Goal: Task Accomplishment & Management: Manage account settings

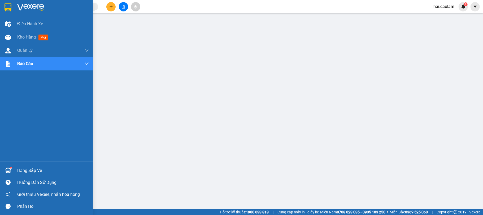
click at [3, 166] on div at bounding box center [7, 170] width 9 height 9
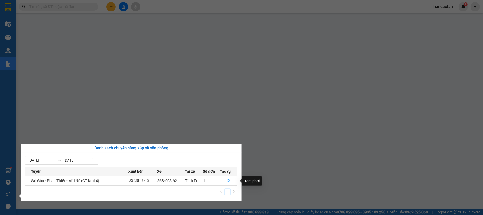
click at [229, 182] on icon "file-done" at bounding box center [228, 181] width 3 height 4
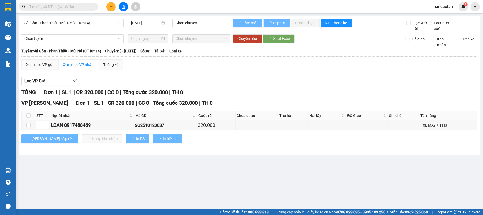
type input "[DATE]"
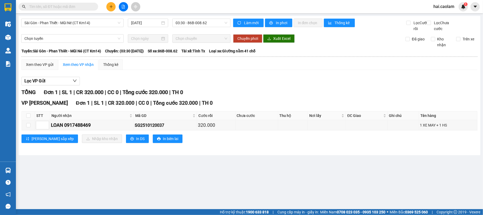
click at [282, 96] on div "TỔNG Đơn 1 | SL 1 | CR 320.000 | CC 0 | Tổng cước 320.000 | TH 0" at bounding box center [249, 92] width 456 height 8
click at [29, 118] on input "checkbox" at bounding box center [28, 115] width 4 height 4
checkbox input "true"
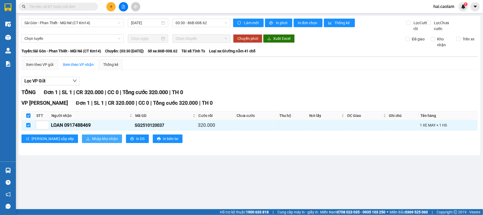
click at [92, 141] on span "Nhập kho nhận" at bounding box center [105, 139] width 26 height 6
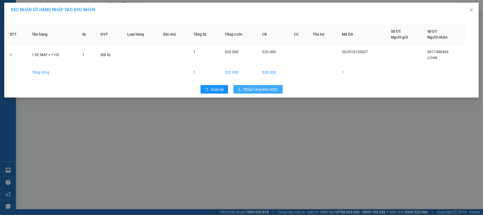
click at [255, 88] on span "Nhập hàng kho nhận" at bounding box center [261, 89] width 35 height 6
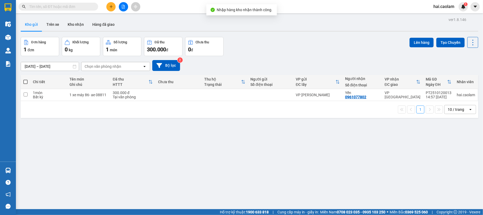
click at [270, 161] on div "ver 1.8.146 Kho gửi Trên xe Kho nhận Hàng đã giao Đơn hàng 1 đơn Khối lượng 0 k…" at bounding box center [250, 123] width 462 height 215
click at [264, 91] on td at bounding box center [270, 95] width 45 height 12
checkbox input "true"
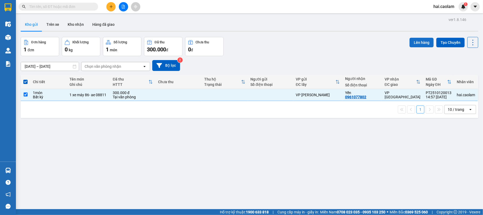
click at [412, 38] on button "Lên hàng" at bounding box center [422, 43] width 24 height 10
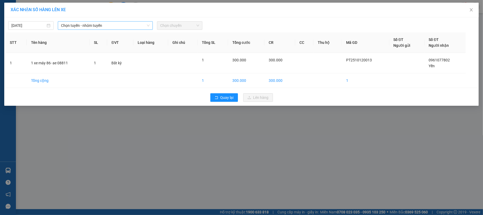
click at [131, 26] on span "Chọn tuyến - nhóm tuyến" at bounding box center [105, 25] width 89 height 8
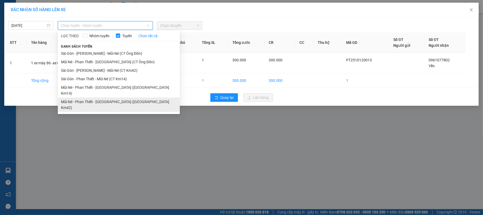
click at [120, 98] on li "Mũi Né - Phan Thiết - [GEOGRAPHIC_DATA] ([GEOGRAPHIC_DATA] Km42)" at bounding box center [119, 104] width 122 height 14
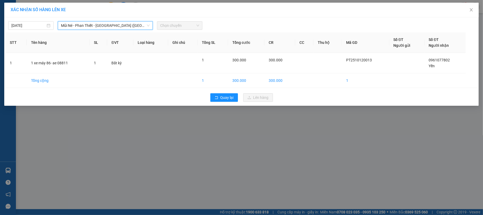
click at [176, 25] on span "Chọn chuyến" at bounding box center [179, 25] width 39 height 8
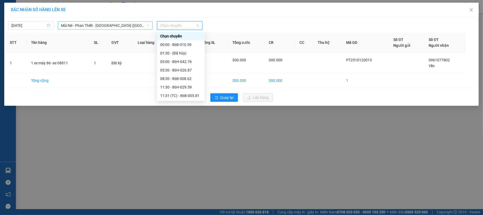
click at [121, 23] on span "Mũi Né - Phan Thiết - [GEOGRAPHIC_DATA] ([GEOGRAPHIC_DATA] Km42)" at bounding box center [105, 25] width 89 height 8
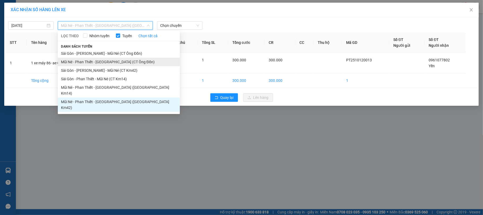
click at [115, 60] on li "Mũi Né - Phan Thiết - [GEOGRAPHIC_DATA] (CT Ông Đồn)" at bounding box center [119, 62] width 122 height 8
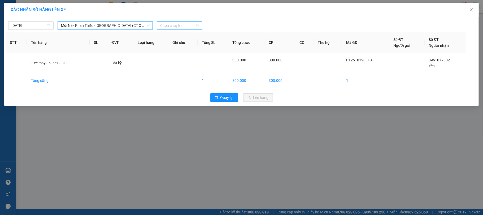
click at [183, 27] on span "Chọn chuyến" at bounding box center [179, 25] width 39 height 8
drag, startPoint x: 178, startPoint y: 46, endPoint x: 165, endPoint y: 45, distance: 12.8
click at [165, 45] on div "01:00 - (Đã hủy)" at bounding box center [180, 45] width 41 height 6
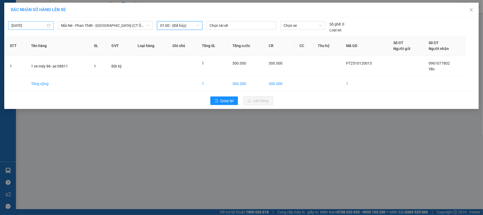
click at [26, 24] on input "[DATE]" at bounding box center [28, 26] width 34 height 6
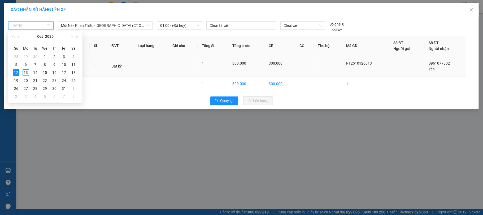
click at [25, 73] on div "13" at bounding box center [26, 72] width 6 height 6
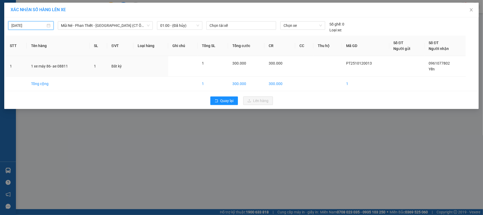
type input "[DATE]"
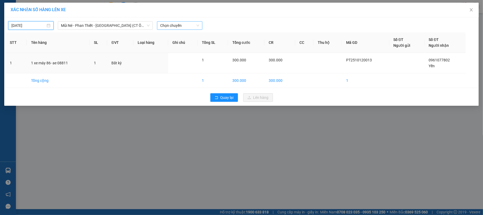
click at [187, 24] on span "Chọn chuyến" at bounding box center [179, 25] width 39 height 8
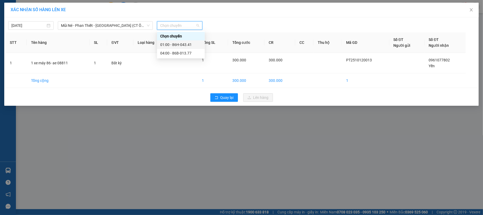
click at [171, 45] on div "01:00 - 86H-043.41" at bounding box center [180, 45] width 41 height 6
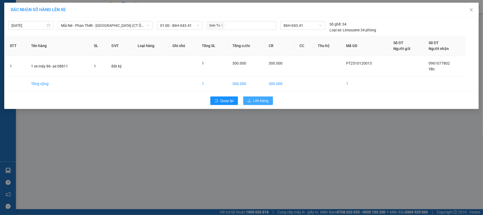
click at [260, 102] on span "Lên hàng" at bounding box center [260, 101] width 15 height 6
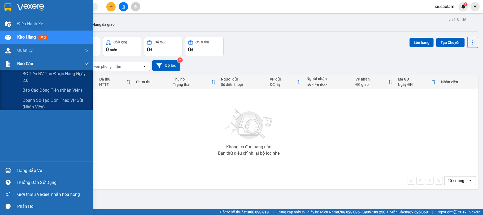
click at [7, 62] on img at bounding box center [8, 64] width 6 height 6
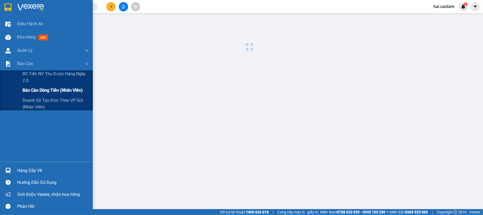
click at [26, 90] on span "Báo cáo dòng tiền (nhân viên)" at bounding box center [53, 90] width 60 height 7
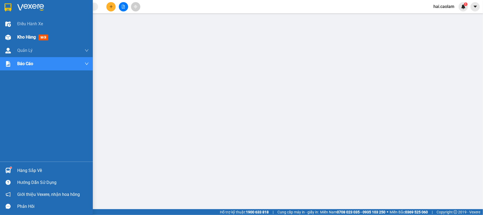
click at [9, 41] on div at bounding box center [7, 37] width 9 height 9
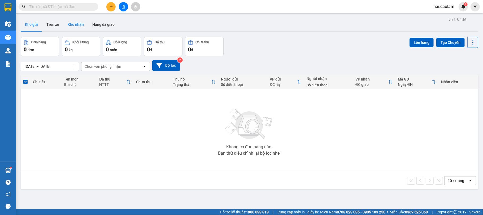
click at [77, 25] on button "Kho nhận" at bounding box center [75, 24] width 25 height 13
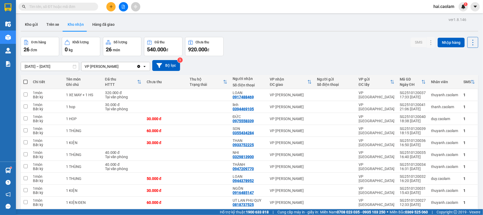
click at [286, 44] on div "Đơn hàng 26 đơn Khối lượng 0 kg Số lượng 26 món Đã thu 540.000 đ Chưa thu 920.0…" at bounding box center [250, 46] width 458 height 19
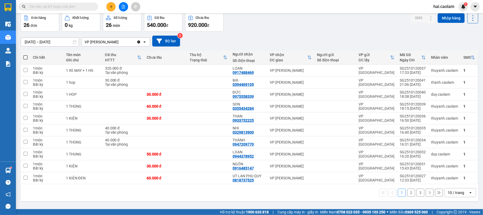
click at [455, 194] on div "10 / trang" at bounding box center [456, 192] width 16 height 5
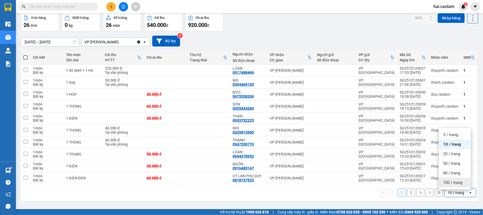
click at [449, 181] on span "100 / trang" at bounding box center [452, 182] width 19 height 5
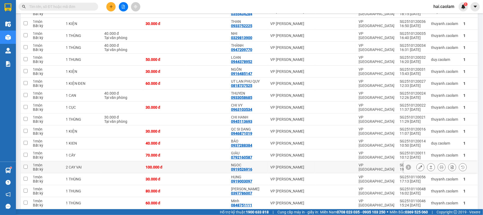
scroll to position [71, 0]
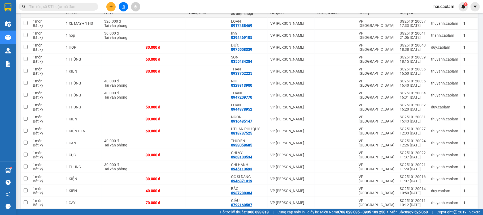
click at [71, 3] on span at bounding box center [59, 7] width 80 height 8
click at [71, 5] on input "text" at bounding box center [60, 7] width 63 height 6
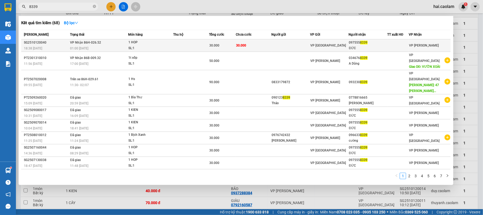
type input "8339"
click at [218, 40] on td "30.000" at bounding box center [222, 45] width 27 height 12
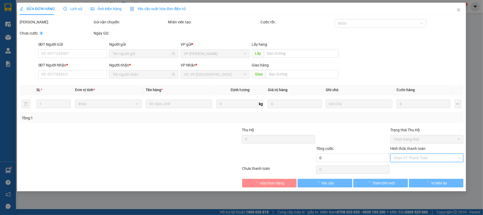
click at [412, 160] on input "Hình thức thanh toán" at bounding box center [425, 158] width 63 height 8
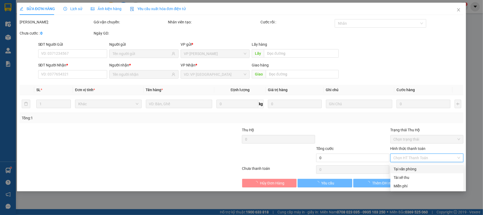
click at [408, 169] on div "Tại văn phòng" at bounding box center [427, 169] width 67 height 6
type input "0"
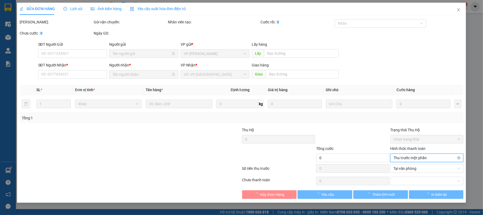
click at [412, 155] on span "Thu trước một phần" at bounding box center [427, 158] width 67 height 8
click at [188, 176] on div "Total Paid Fee Total UnPaid Fee NaN Cash Collection Total Fee Mã ĐH: Gói vận ch…" at bounding box center [242, 108] width 444 height 179
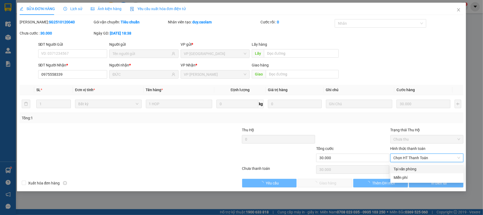
type input "0975558339"
type input "ĐỨC"
type input "30.000"
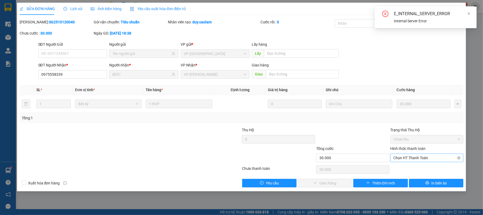
click at [406, 160] on span "Chọn HT Thanh Toán" at bounding box center [427, 158] width 67 height 8
click at [405, 168] on div "Tại văn phòng" at bounding box center [427, 169] width 67 height 6
type input "0"
click at [339, 181] on button "Giao hàng" at bounding box center [325, 183] width 55 height 8
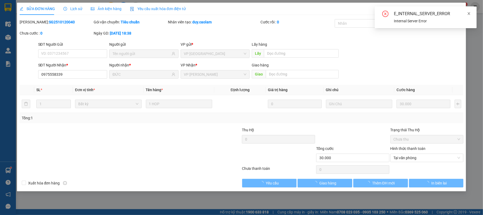
click at [469, 13] on icon "close" at bounding box center [469, 14] width 4 height 4
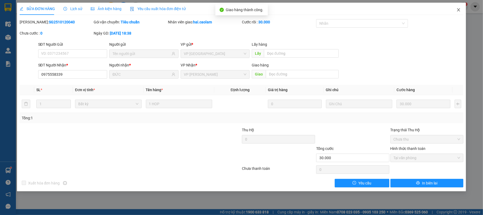
click at [458, 11] on icon "close" at bounding box center [459, 10] width 4 height 4
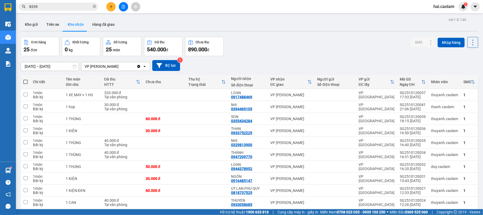
click at [342, 36] on div "ver 1.8.146 Kho gửi Trên xe Kho nhận Hàng đã giao Đơn hàng 25 đơn Khối lượng 0 …" at bounding box center [250, 211] width 462 height 390
click at [346, 48] on div "Đơn hàng 25 đơn Khối lượng 0 kg Số lượng 25 món Đã thu 540.000 đ Chưa thu 890.0…" at bounding box center [250, 46] width 458 height 19
click at [354, 54] on div "Đơn hàng 25 đơn Khối lượng 0 kg Số lượng 25 món Đã thu 540.000 đ Chưa thu 890.0…" at bounding box center [250, 46] width 458 height 19
drag, startPoint x: 305, startPoint y: 41, endPoint x: 171, endPoint y: 25, distance: 134.3
click at [305, 41] on div "Đơn hàng 25 đơn Khối lượng 0 kg Số lượng 25 món Đã thu 540.000 đ Chưa thu 890.0…" at bounding box center [250, 46] width 458 height 19
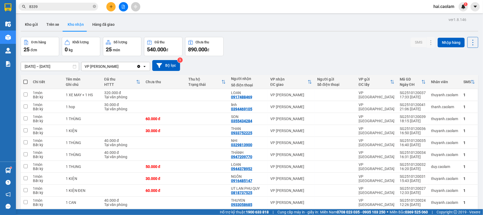
click at [108, 6] on button at bounding box center [110, 6] width 9 height 9
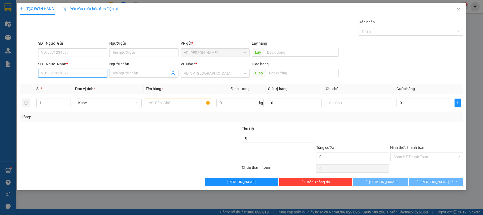
click at [69, 75] on input "SĐT Người Nhận *" at bounding box center [72, 73] width 69 height 8
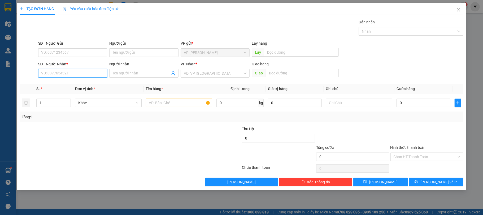
click at [81, 73] on input "SĐT Người Nhận *" at bounding box center [72, 73] width 69 height 8
type input "0908722726"
click at [91, 54] on input "SĐT Người Gửi" at bounding box center [72, 52] width 69 height 8
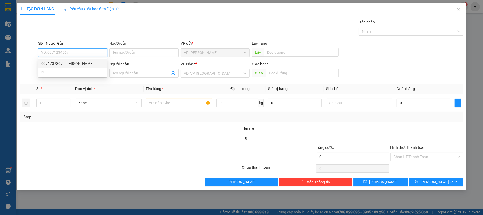
click at [74, 62] on div "0971737307 - [PERSON_NAME]" at bounding box center [72, 63] width 63 height 6
type input "0971737307"
type input "[PERSON_NAME]"
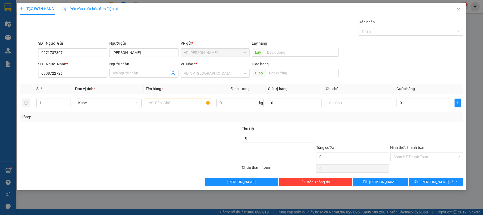
click at [179, 152] on div at bounding box center [204, 153] width 74 height 19
click at [410, 103] on input "0" at bounding box center [424, 102] width 54 height 8
type input "8"
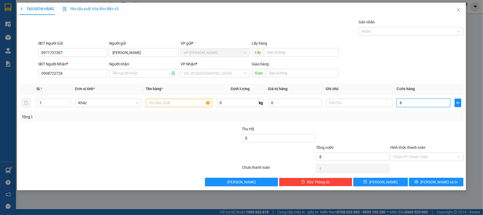
type input "80"
type input "80.000"
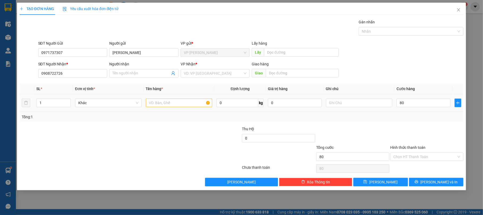
type input "80.000"
drag, startPoint x: 214, startPoint y: 133, endPoint x: 216, endPoint y: 82, distance: 50.9
click at [214, 131] on div at bounding box center [204, 135] width 74 height 19
click at [217, 76] on input "search" at bounding box center [213, 73] width 59 height 8
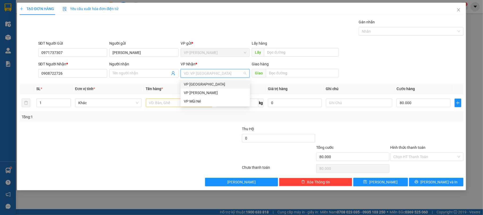
click at [210, 85] on div "VP [GEOGRAPHIC_DATA]" at bounding box center [215, 84] width 63 height 6
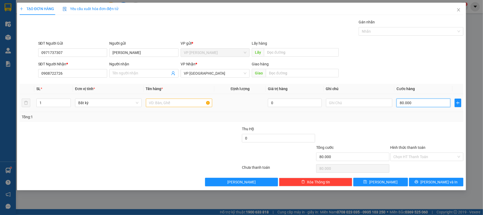
click at [429, 100] on input "80.000" at bounding box center [424, 102] width 54 height 8
drag, startPoint x: 170, startPoint y: 174, endPoint x: 181, endPoint y: 119, distance: 56.6
click at [170, 169] on div at bounding box center [130, 168] width 223 height 11
click at [181, 103] on input "text" at bounding box center [179, 102] width 67 height 8
click at [172, 107] on input "text" at bounding box center [179, 102] width 67 height 8
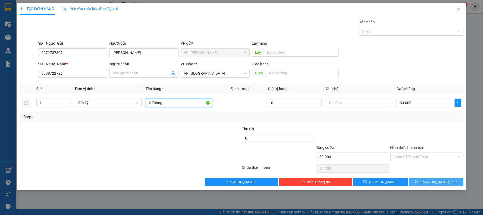
type input "2 Thùng"
click at [418, 183] on icon "printer" at bounding box center [417, 182] width 4 height 4
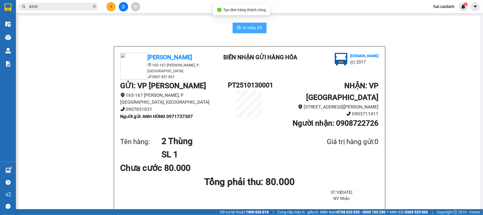
drag, startPoint x: 245, startPoint y: 32, endPoint x: 247, endPoint y: 30, distance: 3.1
click at [245, 32] on button "In mẫu A5" at bounding box center [250, 28] width 34 height 11
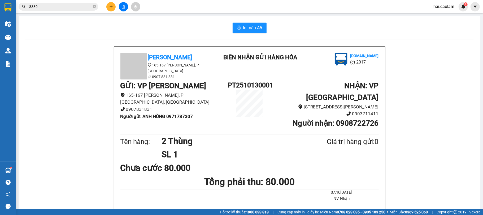
click at [71, 8] on input "8339" at bounding box center [60, 7] width 63 height 6
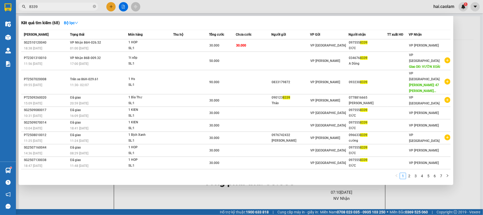
click at [71, 8] on input "8339" at bounding box center [60, 7] width 63 height 6
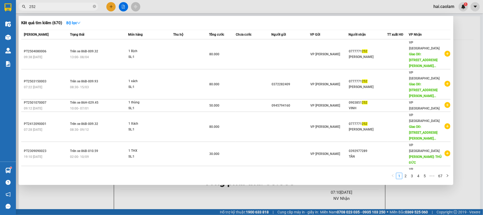
type input "252"
click at [242, 5] on div at bounding box center [241, 107] width 483 height 215
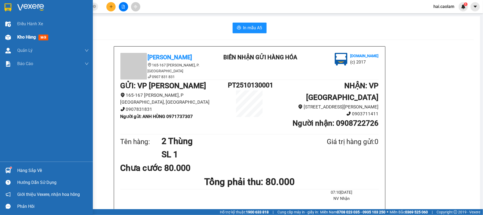
click at [7, 38] on img at bounding box center [8, 37] width 6 height 6
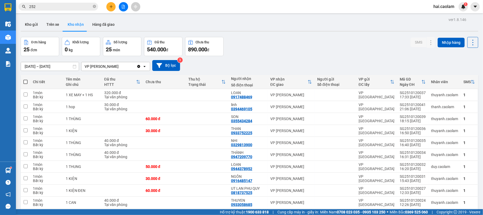
click at [272, 67] on div "[DATE] – [DATE] Press the down arrow key to interact with the calendar and sele…" at bounding box center [250, 65] width 458 height 11
drag, startPoint x: 245, startPoint y: 106, endPoint x: 325, endPoint y: 100, distance: 79.6
click at [256, 106] on div "linh" at bounding box center [248, 104] width 34 height 4
checkbox input "true"
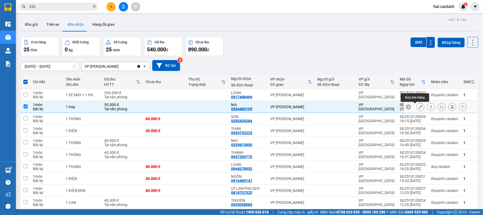
click at [417, 110] on button at bounding box center [420, 106] width 7 height 9
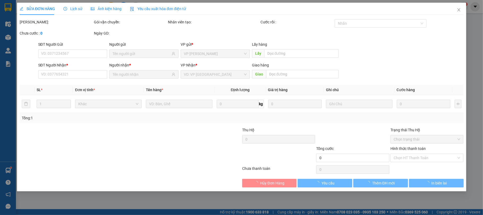
type input "0394469105"
type input "linh"
type input "30.000"
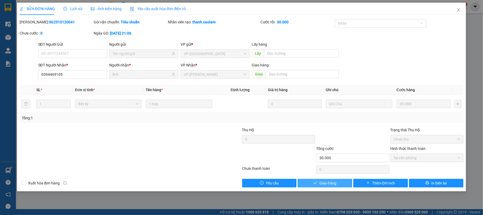
click at [331, 185] on span "Giao hàng" at bounding box center [327, 183] width 17 height 6
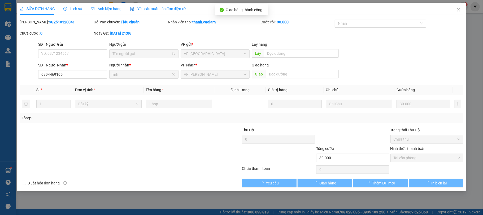
click at [381, 80] on div "SĐT Người Nhận * 0394469105 Người nhận * linh VP Nhận * VP [PERSON_NAME] Giao h…" at bounding box center [251, 71] width 428 height 19
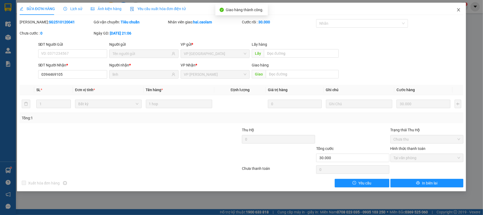
click at [460, 11] on icon "close" at bounding box center [459, 10] width 4 height 4
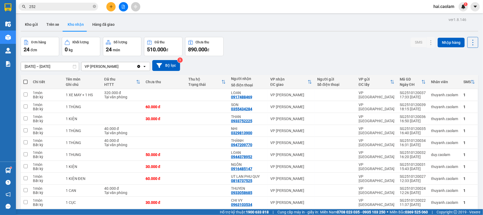
click at [274, 62] on div "[DATE] – [DATE] Press the down arrow key to interact with the calendar and sele…" at bounding box center [250, 65] width 458 height 11
click at [261, 182] on div "UT LAN PHU QUY 0818737525" at bounding box center [248, 178] width 34 height 8
checkbox input "true"
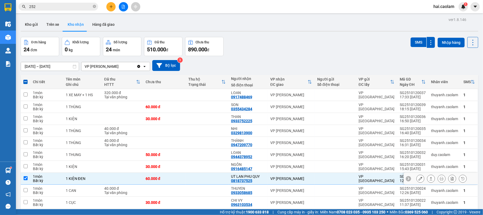
click at [417, 180] on button at bounding box center [420, 178] width 7 height 9
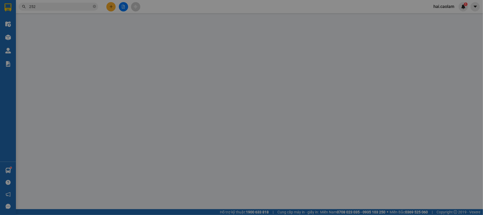
type input "0818737525"
type input "UT LAN PHU QUY"
type input "60.000"
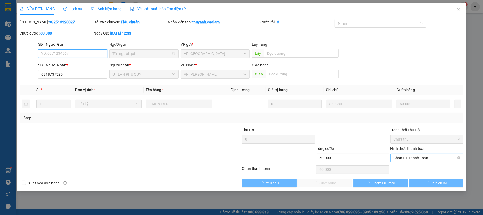
click at [408, 157] on span "Chọn HT Thanh Toán" at bounding box center [427, 158] width 67 height 8
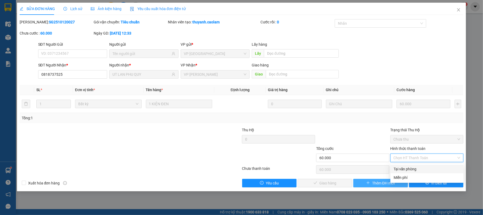
drag, startPoint x: 405, startPoint y: 167, endPoint x: 358, endPoint y: 180, distance: 48.8
click at [404, 167] on div "Tại văn phòng" at bounding box center [427, 169] width 67 height 6
type input "0"
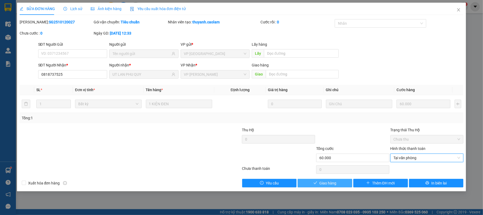
click at [330, 183] on span "Giao hàng" at bounding box center [327, 183] width 17 height 6
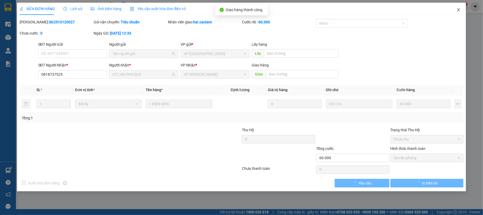
click at [459, 13] on span "Close" at bounding box center [458, 10] width 15 height 15
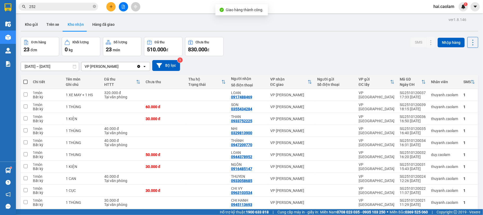
click at [292, 45] on div "Đơn hàng 23 đơn Khối lượng 0 kg Số lượng 23 món Đã thu 510.000 đ Chưa thu 830.0…" at bounding box center [250, 46] width 458 height 19
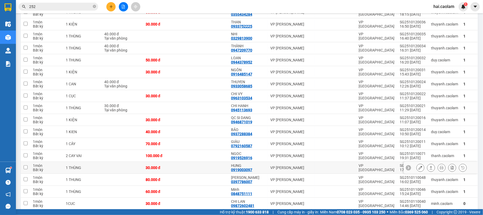
scroll to position [141, 0]
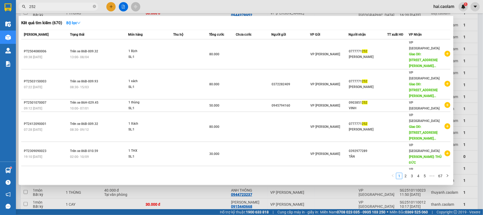
click at [52, 5] on input "252" at bounding box center [60, 7] width 63 height 6
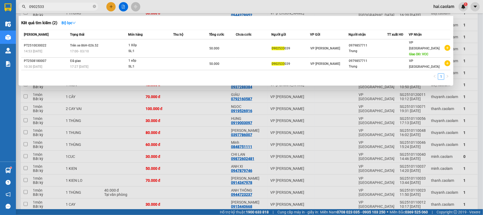
type input "0902533"
drag, startPoint x: 251, startPoint y: 103, endPoint x: 247, endPoint y: 107, distance: 5.1
click at [249, 107] on div at bounding box center [241, 107] width 483 height 215
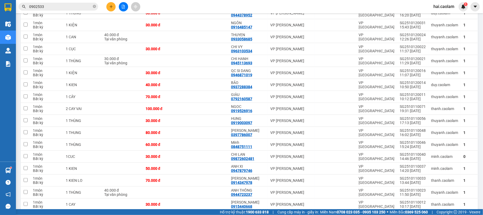
click at [111, 8] on button at bounding box center [110, 6] width 9 height 9
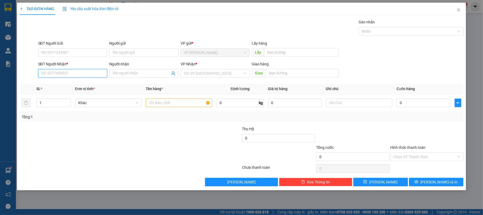
click at [84, 76] on input "SĐT Người Nhận *" at bounding box center [72, 73] width 69 height 8
type input "0903998535"
click at [65, 87] on div "0903998535 - LẬP" at bounding box center [72, 84] width 63 height 6
type input "LẬP"
type input "0903998535"
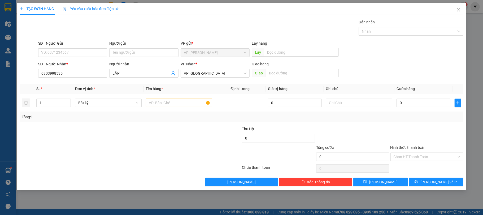
drag, startPoint x: 164, startPoint y: 166, endPoint x: 191, endPoint y: 154, distance: 29.7
click at [165, 167] on div at bounding box center [130, 168] width 223 height 11
click at [427, 103] on input "0" at bounding box center [424, 102] width 54 height 8
type input "4"
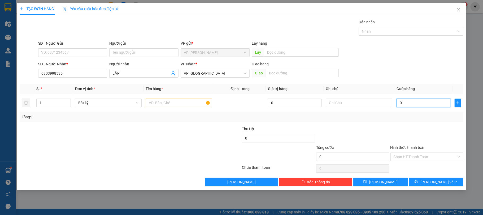
type input "4"
type input "0"
type input "05"
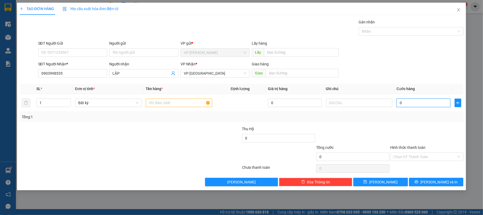
type input "5"
type input "050"
type input "50"
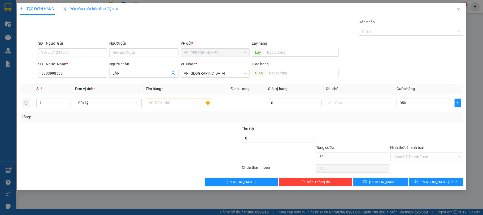
type input "50.000"
click at [143, 141] on div at bounding box center [93, 135] width 148 height 19
click at [162, 106] on input "text" at bounding box center [179, 102] width 67 height 8
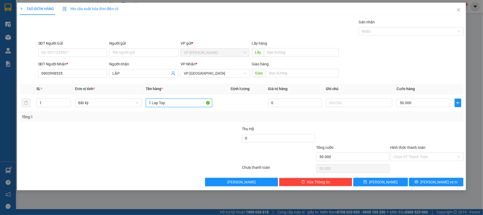
type input "1 Lap Top"
drag, startPoint x: 426, startPoint y: 137, endPoint x: 424, endPoint y: 161, distance: 24.2
click at [425, 137] on div at bounding box center [427, 135] width 74 height 19
click at [413, 155] on input "Hình thức thanh toán" at bounding box center [425, 157] width 63 height 8
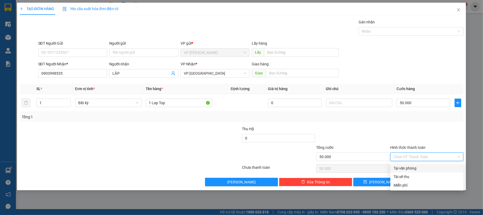
click at [411, 168] on div "Tại văn phòng" at bounding box center [427, 168] width 67 height 6
type input "0"
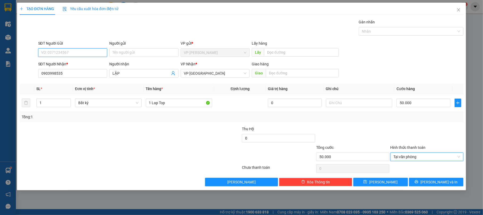
click at [85, 54] on input "SĐT Người Gửi" at bounding box center [72, 52] width 69 height 8
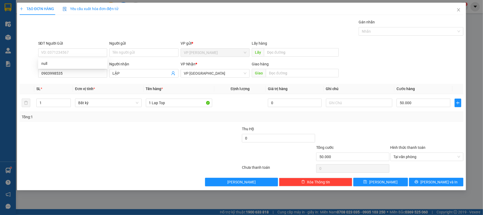
drag, startPoint x: 158, startPoint y: 139, endPoint x: 411, endPoint y: 163, distance: 254.2
click at [160, 139] on div at bounding box center [93, 135] width 148 height 19
click at [75, 52] on input "SĐT Người Gửi" at bounding box center [72, 52] width 69 height 8
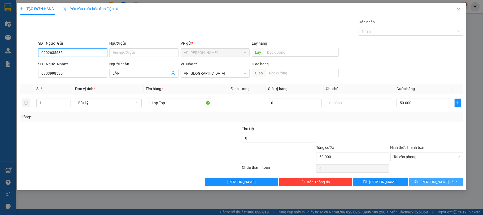
type input "0902635535"
click at [436, 184] on span "[PERSON_NAME] và In" at bounding box center [438, 182] width 37 height 6
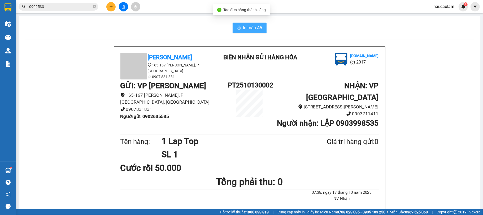
drag, startPoint x: 251, startPoint y: 22, endPoint x: 250, endPoint y: 25, distance: 3.4
click at [251, 23] on button "In mẫu A5" at bounding box center [250, 28] width 34 height 11
click at [250, 25] on span "In mẫu A5" at bounding box center [252, 27] width 19 height 7
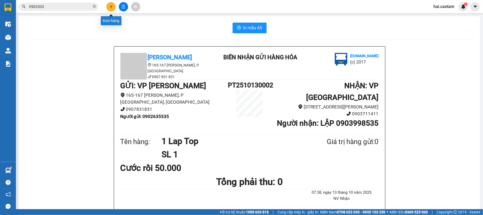
click at [110, 8] on icon "plus" at bounding box center [111, 7] width 4 height 4
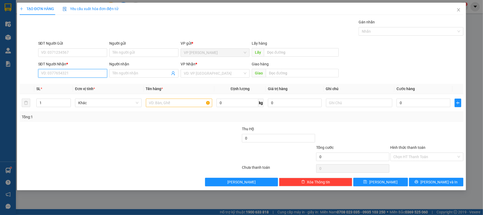
click at [79, 75] on input "SĐT Người Nhận *" at bounding box center [72, 73] width 69 height 8
type input "0934878790"
click at [129, 76] on input "Người nhận" at bounding box center [141, 73] width 58 height 6
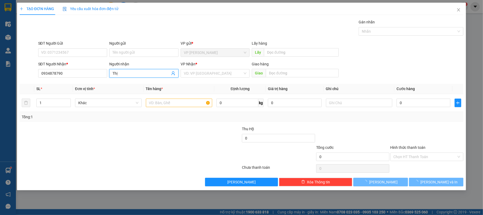
type input "Thị"
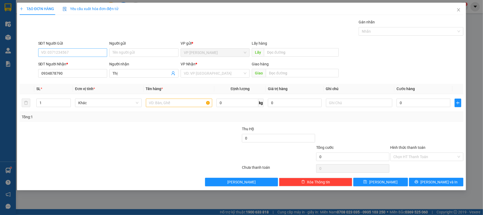
drag, startPoint x: 73, startPoint y: 58, endPoint x: 77, endPoint y: 55, distance: 4.9
click at [73, 57] on div "SĐT Người Gửi VD: 0371234567" at bounding box center [72, 49] width 69 height 19
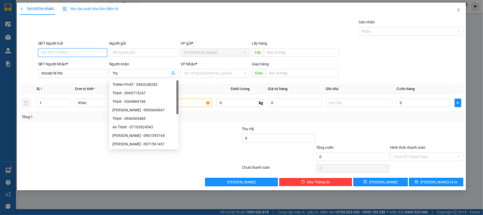
click at [77, 55] on input "SĐT Người Gửi" at bounding box center [72, 52] width 69 height 8
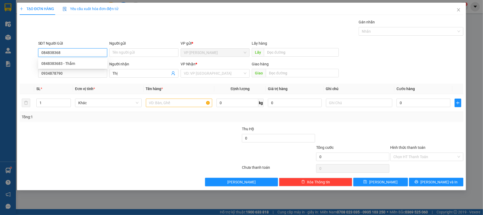
type input "0848383683"
click at [85, 63] on div "0848383683 - Thắm" at bounding box center [72, 63] width 63 height 6
type input "Thắm"
type input "0848383683"
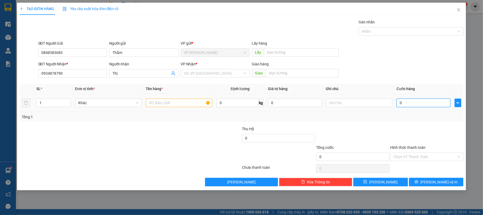
click at [424, 106] on input "0" at bounding box center [424, 102] width 54 height 8
type input "3"
type input "30"
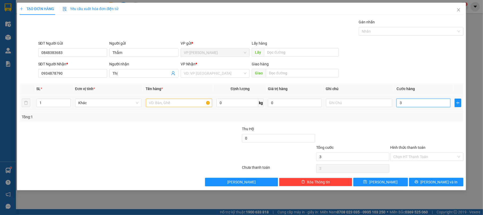
type input "30"
click at [218, 72] on input "search" at bounding box center [213, 73] width 59 height 8
type input "30.000"
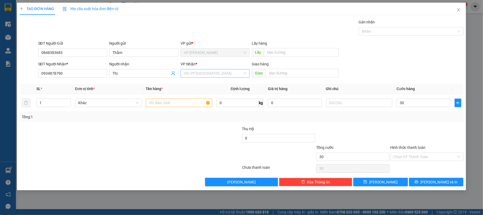
type input "30.000"
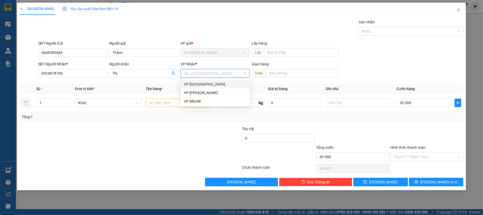
click at [202, 85] on div "VP [GEOGRAPHIC_DATA]" at bounding box center [215, 84] width 63 height 6
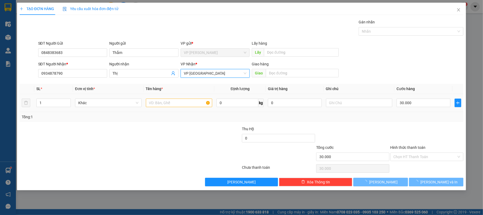
drag, startPoint x: 151, startPoint y: 109, endPoint x: 156, endPoint y: 107, distance: 5.9
click at [152, 109] on td at bounding box center [179, 103] width 71 height 18
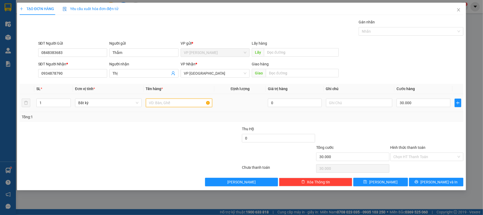
click at [156, 107] on input "text" at bounding box center [179, 102] width 67 height 8
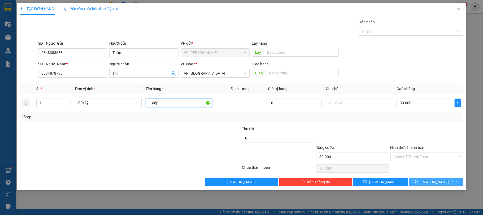
type input "1 Xốp"
click at [447, 182] on button "[PERSON_NAME] và In" at bounding box center [436, 181] width 55 height 8
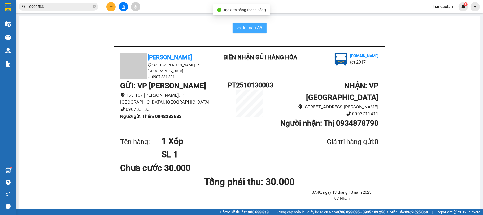
click at [247, 27] on span "In mẫu A5" at bounding box center [252, 27] width 19 height 7
click at [55, 6] on input "0902533" at bounding box center [60, 7] width 63 height 6
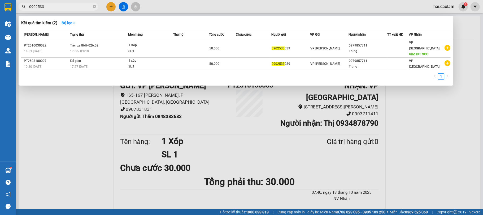
click at [55, 6] on input "0902533" at bounding box center [60, 7] width 63 height 6
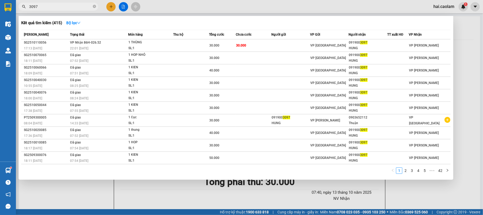
type input "3097"
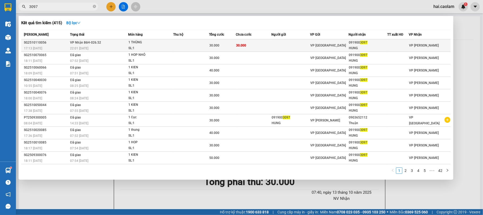
click at [290, 48] on td at bounding box center [290, 45] width 39 height 12
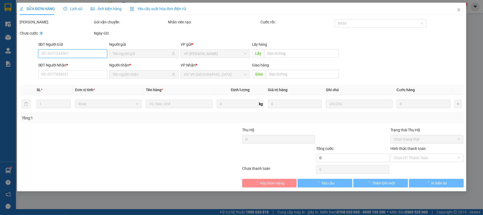
type input "0919003097"
type input "HUNG"
type input "30.000"
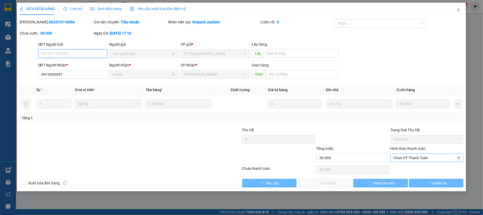
click at [412, 156] on span "Chọn HT Thanh Toán" at bounding box center [427, 158] width 67 height 8
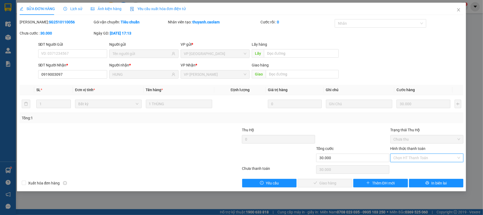
click at [410, 166] on div "Tại văn phòng" at bounding box center [427, 169] width 67 height 6
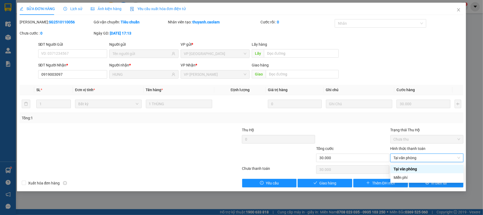
type input "0"
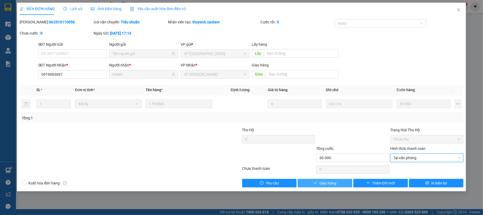
click at [338, 182] on button "Giao hàng" at bounding box center [325, 183] width 55 height 8
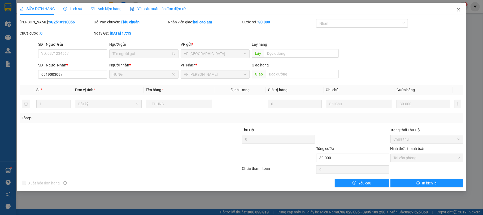
click at [460, 10] on icon "close" at bounding box center [459, 10] width 4 height 4
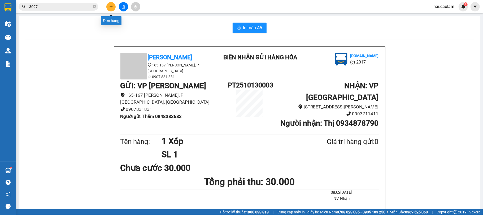
click at [110, 8] on icon "plus" at bounding box center [111, 7] width 4 height 4
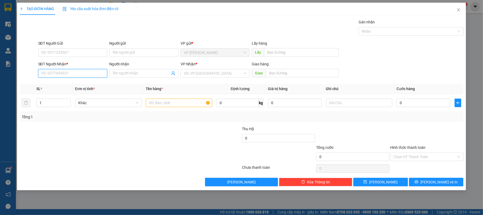
click at [63, 71] on input "SĐT Người Nhận *" at bounding box center [72, 73] width 69 height 8
type input "0913839982"
click at [75, 85] on div "0913839982 - QUÂN" at bounding box center [72, 84] width 63 height 6
type input "QUÂN"
type input "61A Bình Gĩa P13 [GEOGRAPHIC_DATA]"
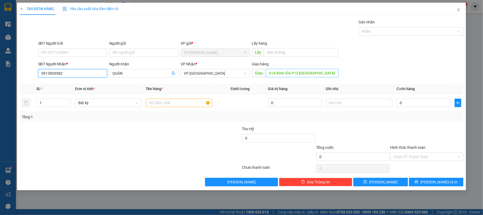
type input "0913839982"
click at [409, 103] on input "0" at bounding box center [424, 102] width 54 height 8
type input "1"
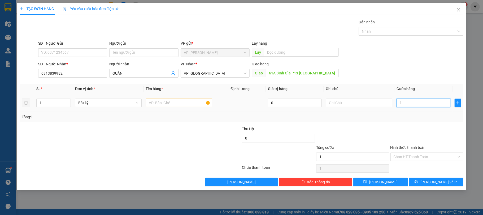
type input "11"
type input "110"
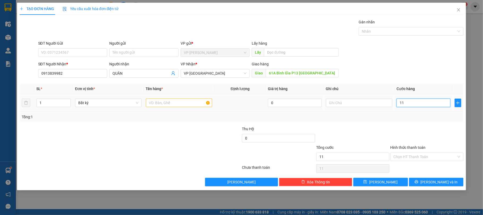
type input "110"
type input "110.000"
click at [190, 102] on input "text" at bounding box center [179, 102] width 67 height 8
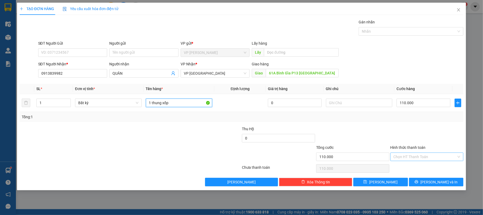
type input "1 thung xốp"
click at [407, 154] on input "Hình thức thanh toán" at bounding box center [425, 157] width 63 height 8
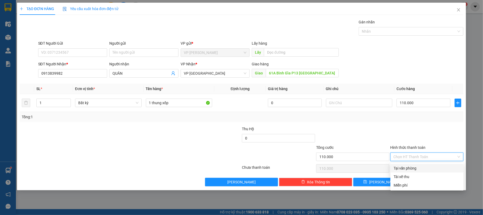
click at [409, 168] on div "Tại văn phòng" at bounding box center [427, 168] width 67 height 6
type input "0"
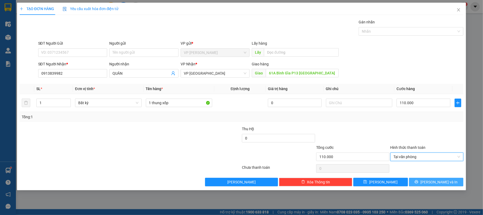
click at [436, 183] on span "[PERSON_NAME] và In" at bounding box center [438, 182] width 37 height 6
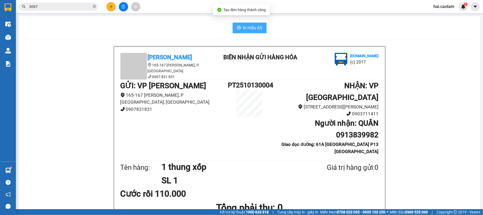
click at [243, 23] on button "In mẫu A5" at bounding box center [250, 28] width 34 height 11
click at [55, 7] on input "3097" at bounding box center [60, 7] width 63 height 6
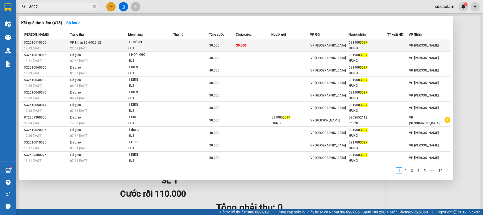
click at [264, 41] on td "30.000" at bounding box center [254, 45] width 36 height 12
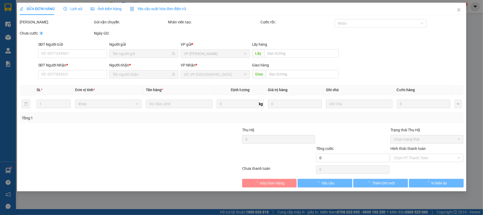
type input "0919003097"
type input "HUNG"
type input "30.000"
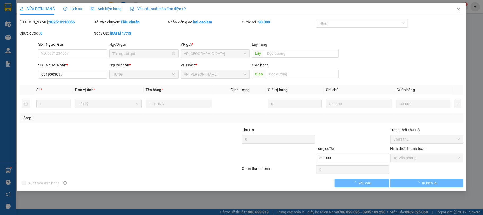
click at [462, 9] on span "Close" at bounding box center [458, 10] width 15 height 15
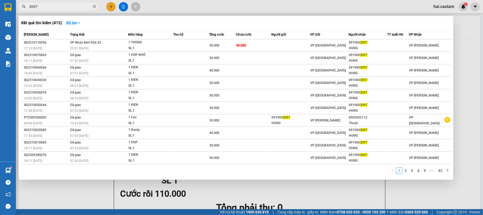
click at [49, 8] on input "3097" at bounding box center [60, 7] width 63 height 6
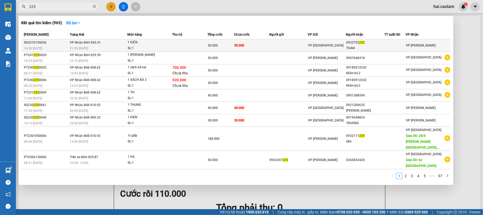
type input "225"
click at [252, 45] on td "30.000" at bounding box center [251, 45] width 35 height 12
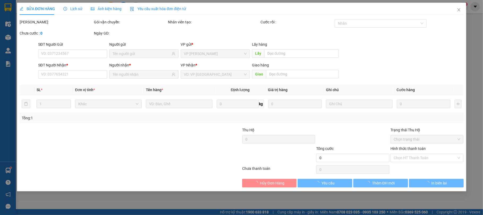
type input "0933752225"
type input "THAN"
type input "30.000"
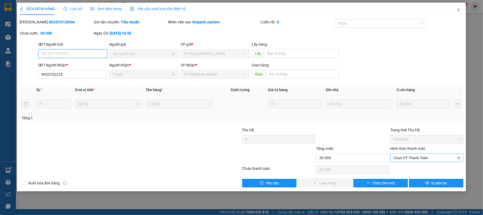
click at [403, 157] on span "Chọn HT Thanh Toán" at bounding box center [427, 158] width 67 height 8
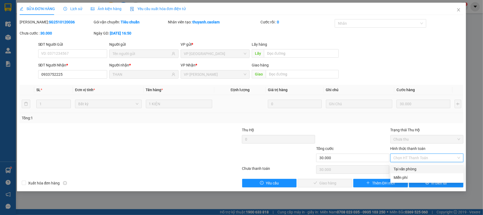
drag, startPoint x: 420, startPoint y: 169, endPoint x: 401, endPoint y: 173, distance: 19.9
click at [421, 169] on div "Tại văn phòng" at bounding box center [427, 169] width 67 height 6
type input "0"
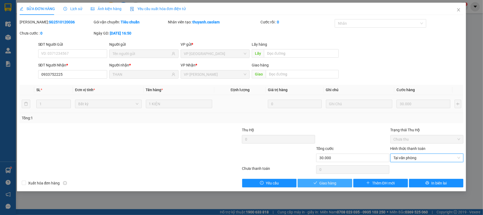
click at [327, 181] on span "Giao hàng" at bounding box center [327, 183] width 17 height 6
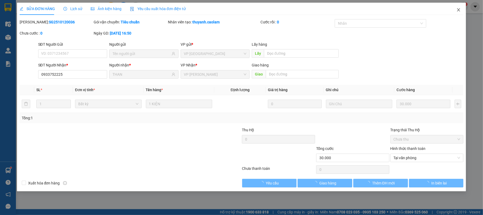
click at [459, 8] on icon "close" at bounding box center [459, 10] width 4 height 4
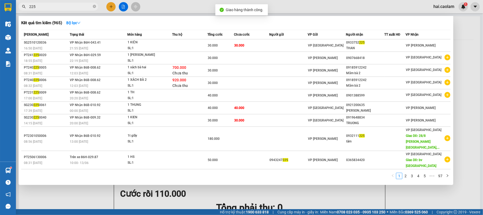
click at [47, 3] on span "225" at bounding box center [59, 7] width 80 height 8
click at [47, 5] on input "225" at bounding box center [60, 7] width 63 height 6
type input "2"
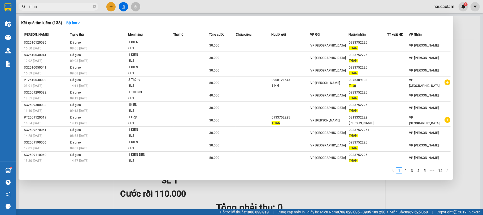
click at [90, 188] on div at bounding box center [241, 107] width 483 height 215
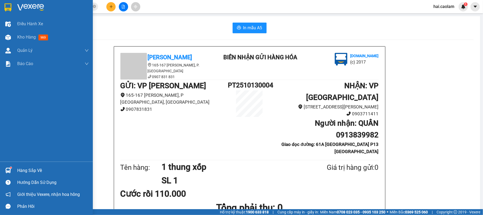
click at [9, 171] on img at bounding box center [8, 170] width 6 height 6
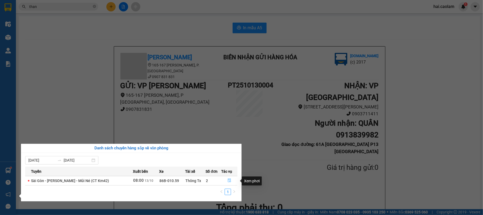
click at [228, 177] on button "button" at bounding box center [229, 180] width 16 height 8
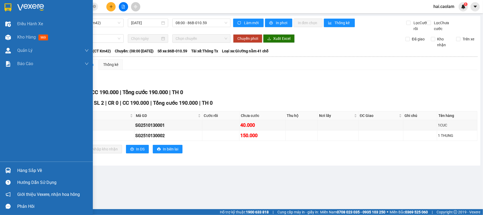
drag, startPoint x: 4, startPoint y: 170, endPoint x: 53, endPoint y: 164, distance: 49.5
click at [5, 170] on div at bounding box center [7, 170] width 9 height 9
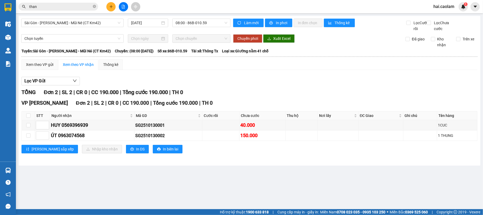
click at [292, 95] on section "Kết quả tìm kiếm ( 138 ) Bộ lọc Mã ĐH Trạng thái Món hàng Thu hộ Tổng cước Chưa…" at bounding box center [241, 107] width 483 height 215
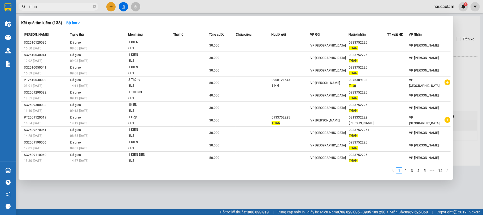
click at [51, 6] on input "than" at bounding box center [60, 7] width 63 height 6
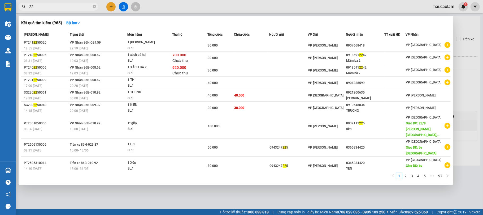
type input "2"
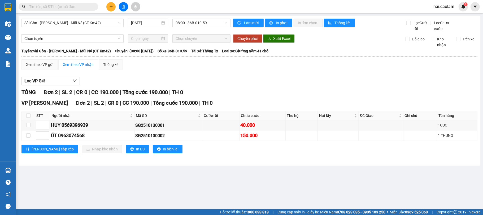
click at [50, 7] on input "text" at bounding box center [60, 7] width 63 height 6
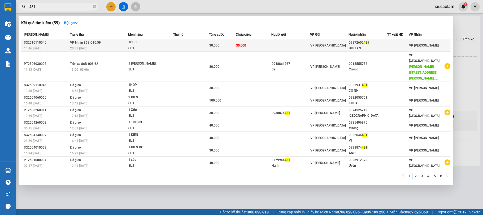
type input "481"
click at [289, 45] on td at bounding box center [290, 45] width 39 height 12
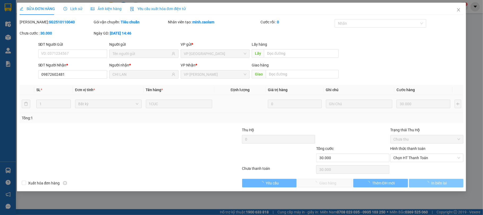
type input "09872602481"
type input "CHI LAN"
type input "30.000"
click at [420, 155] on span "Chọn HT Thanh Toán" at bounding box center [427, 158] width 67 height 8
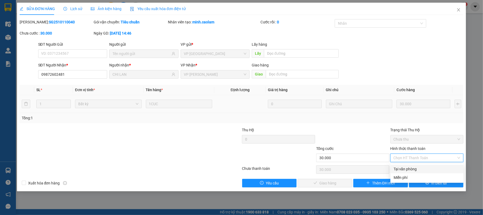
click at [408, 167] on div "Tại văn phòng" at bounding box center [427, 169] width 67 height 6
type input "0"
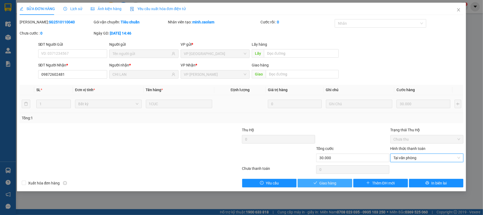
click at [326, 185] on span "Giao hàng" at bounding box center [327, 183] width 17 height 6
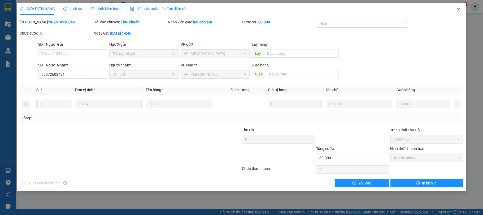
click at [463, 11] on span "Close" at bounding box center [458, 10] width 15 height 15
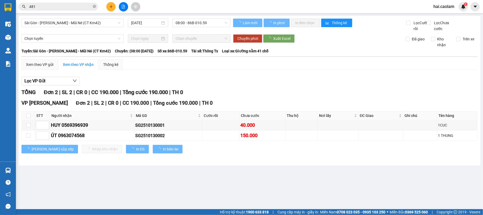
click at [75, 11] on div "Kết quả tìm kiếm ( 59 ) Bộ lọc Mã ĐH Trạng thái Món hàng Thu hộ Tổng cước Chưa …" at bounding box center [51, 6] width 103 height 9
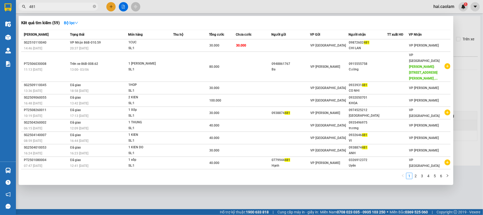
click at [69, 3] on span "481" at bounding box center [59, 7] width 80 height 8
click at [65, 6] on input "481" at bounding box center [60, 7] width 63 height 6
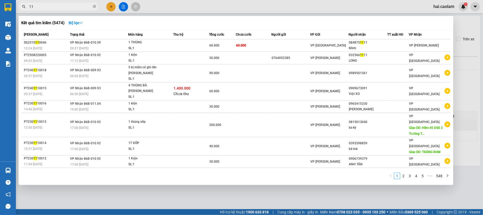
type input "1"
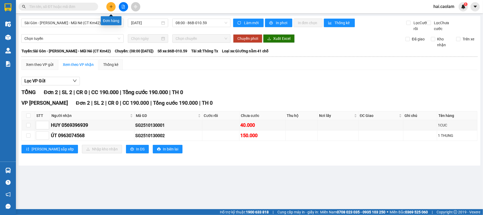
click at [107, 4] on button at bounding box center [110, 6] width 9 height 9
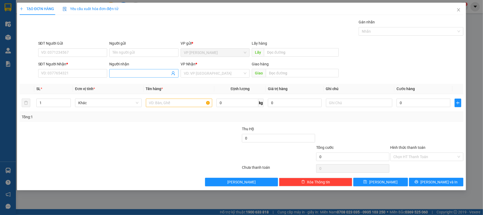
click at [143, 72] on input "Người nhận" at bounding box center [141, 73] width 58 height 6
type input "Việt xe"
click at [144, 80] on div "việt xe ôm - 0377241309" at bounding box center [143, 84] width 69 height 8
type input "0377241309"
type input "việt xe ôm"
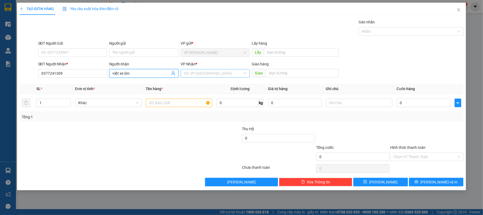
click at [199, 75] on input "search" at bounding box center [213, 73] width 59 height 8
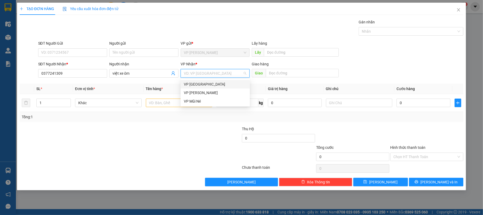
click at [198, 84] on div "VP [GEOGRAPHIC_DATA]" at bounding box center [215, 84] width 63 height 6
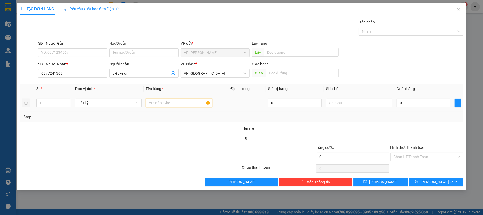
click at [175, 101] on input "text" at bounding box center [179, 102] width 67 height 8
type input "1 xốp"
click at [410, 103] on input "0" at bounding box center [424, 102] width 54 height 8
type input "5"
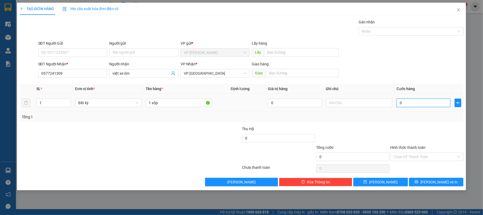
type input "5"
type input "50"
type input "50.000"
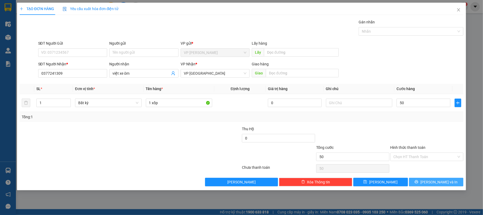
type input "50.000"
click at [442, 183] on span "[PERSON_NAME] và In" at bounding box center [438, 182] width 37 height 6
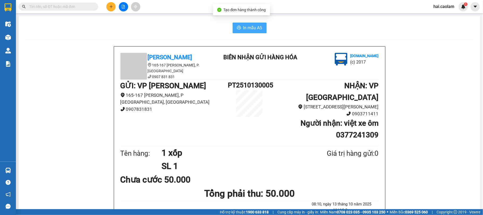
click at [250, 23] on button "In mẫu A5" at bounding box center [250, 28] width 34 height 11
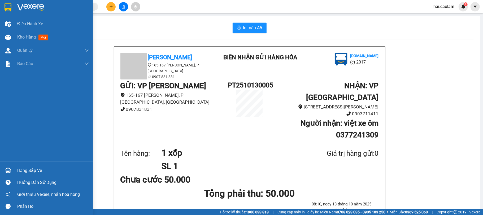
click at [5, 8] on img at bounding box center [8, 7] width 7 height 8
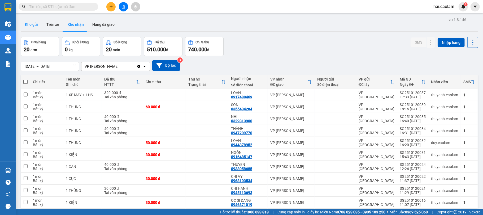
click at [33, 25] on button "Kho gửi" at bounding box center [31, 24] width 21 height 13
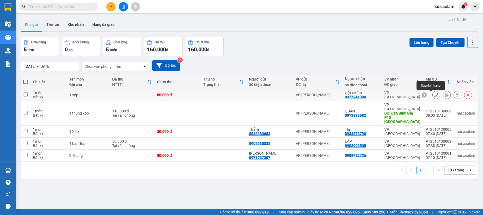
click at [433, 95] on button at bounding box center [436, 94] width 7 height 9
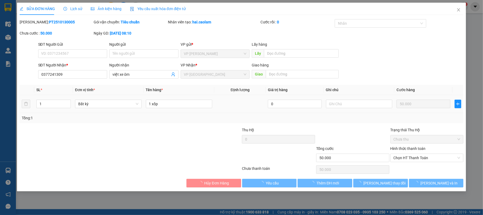
type input "0377241309"
type input "50.000"
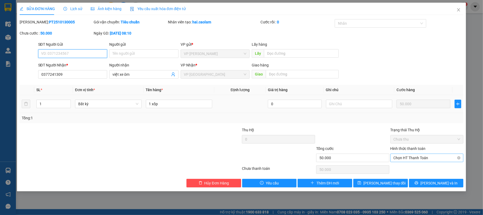
click at [419, 158] on span "Chọn HT Thanh Toán" at bounding box center [427, 158] width 67 height 8
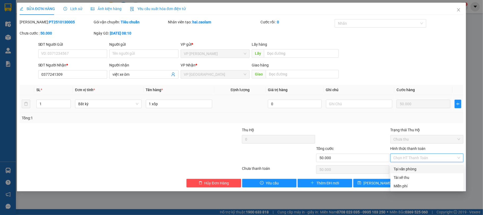
click at [413, 168] on div "Tại văn phòng" at bounding box center [427, 169] width 67 height 6
type input "0"
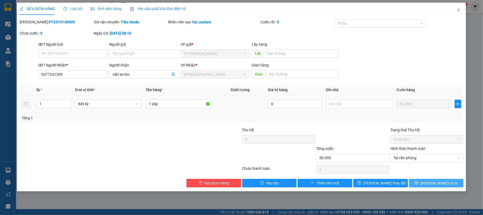
click at [418, 182] on icon "printer" at bounding box center [417, 183] width 4 height 4
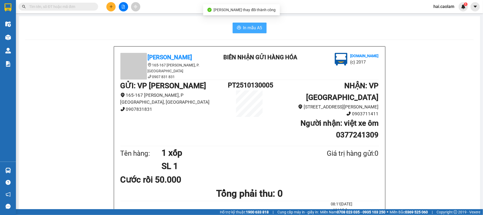
click at [257, 27] on span "In mẫu A5" at bounding box center [252, 27] width 19 height 7
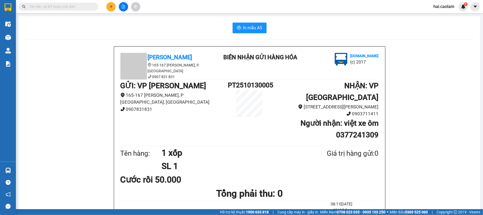
click at [68, 8] on input "text" at bounding box center [60, 7] width 63 height 6
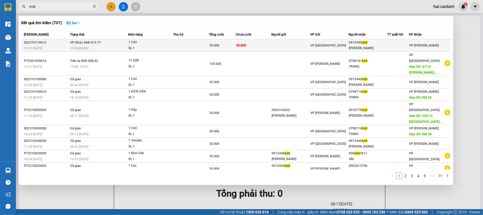
type input "668"
click at [250, 47] on td "30.000" at bounding box center [254, 45] width 36 height 12
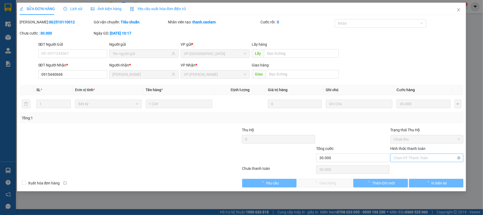
type input "0915440668"
type input "[PERSON_NAME]"
type input "30.000"
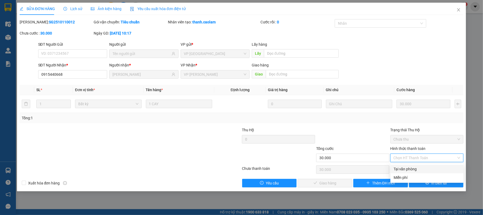
click at [405, 168] on div "Tại văn phòng" at bounding box center [427, 169] width 67 height 6
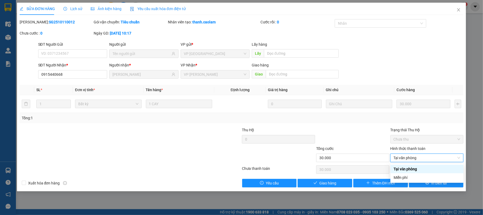
type input "0"
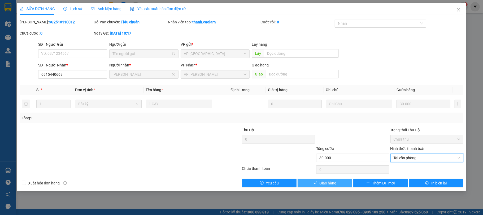
click at [331, 185] on span "Giao hàng" at bounding box center [327, 183] width 17 height 6
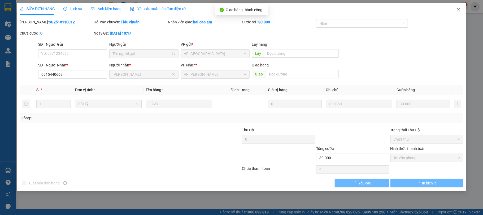
click at [459, 13] on span "Close" at bounding box center [458, 10] width 15 height 15
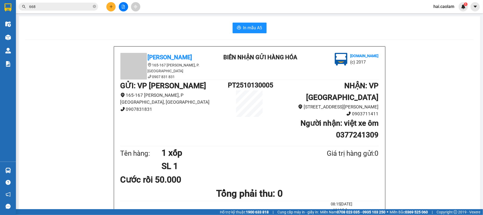
click at [112, 7] on icon "plus" at bounding box center [111, 6] width 3 height 0
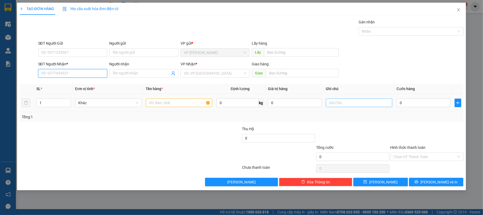
drag, startPoint x: 62, startPoint y: 73, endPoint x: 377, endPoint y: 105, distance: 316.7
click at [62, 73] on input "SĐT Người Nhận *" at bounding box center [72, 73] width 69 height 8
type input "0937824014"
click at [79, 85] on div "0937824014 - khanh" at bounding box center [72, 84] width 63 height 6
type input "khanh"
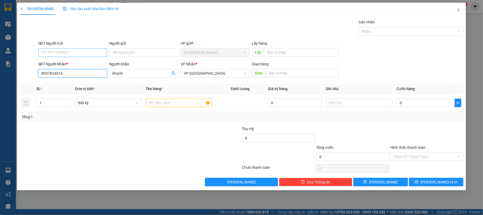
type input "0937824014"
click at [64, 51] on input "SĐT Người Gửi" at bounding box center [72, 52] width 69 height 8
type input "0858606216"
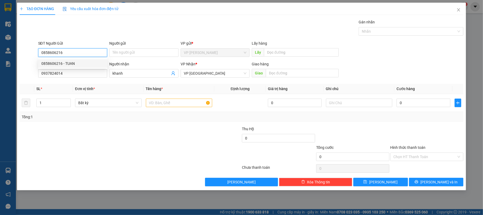
click at [85, 64] on div "0858606216 - TUAN" at bounding box center [72, 63] width 63 height 6
type input "TUAN"
type input "0858606216"
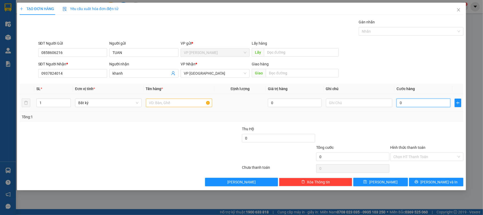
click at [410, 106] on input "0" at bounding box center [424, 102] width 54 height 8
type input "4"
type input "40"
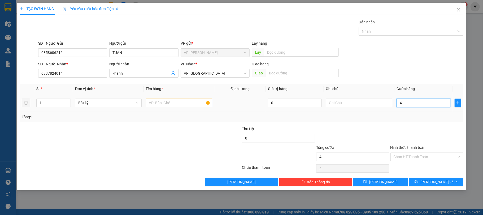
type input "40"
type input "40.000"
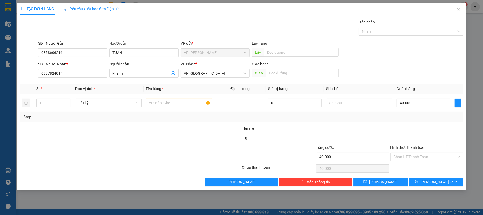
click at [163, 124] on div "Transit Pickup Surcharge Ids Transit Deliver Surcharge Ids Transit Deliver Surc…" at bounding box center [242, 102] width 444 height 167
click at [168, 102] on input "text" at bounding box center [179, 102] width 67 height 8
click at [413, 153] on div "Chọn HT Thanh Toán" at bounding box center [426, 156] width 73 height 8
type input "1 Thùng"
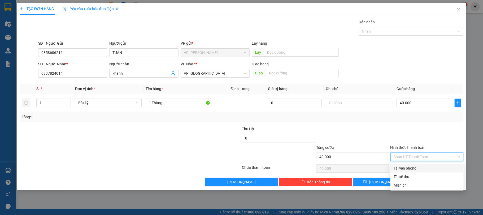
click at [412, 166] on div "Tại văn phòng" at bounding box center [427, 168] width 67 height 6
type input "0"
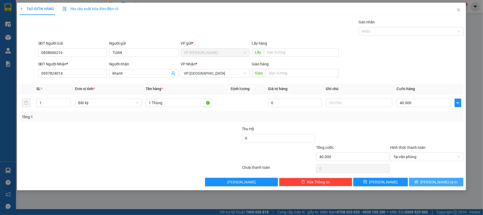
click at [434, 181] on span "[PERSON_NAME] và In" at bounding box center [438, 182] width 37 height 6
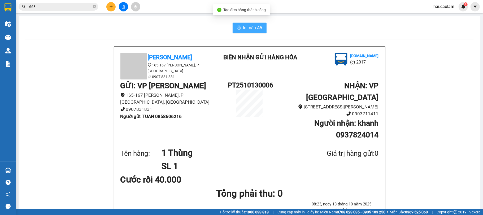
click at [243, 27] on span "In mẫu A5" at bounding box center [252, 27] width 19 height 7
click at [249, 25] on span "In mẫu A5" at bounding box center [252, 27] width 19 height 7
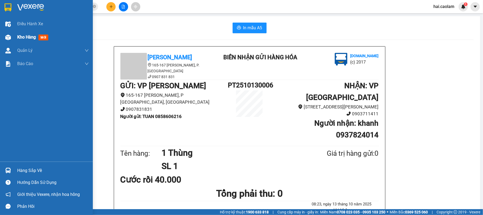
click at [14, 38] on div "Kho hàng mới" at bounding box center [46, 37] width 93 height 13
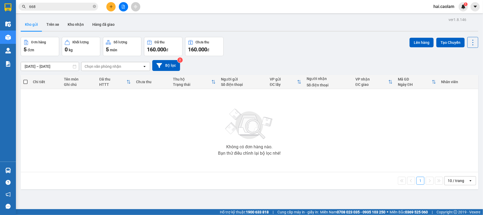
click at [292, 38] on div "Đơn hàng 5 đơn Khối lượng 0 kg Số lượng 5 món Đã thu 160.000 đ Chưa thu 160.000…" at bounding box center [250, 46] width 458 height 19
drag, startPoint x: 55, startPoint y: 21, endPoint x: 78, endPoint y: 20, distance: 22.6
click at [56, 21] on button "Trên xe" at bounding box center [52, 24] width 21 height 13
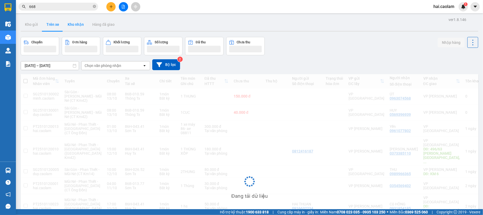
click at [79, 23] on button "Kho nhận" at bounding box center [75, 24] width 25 height 13
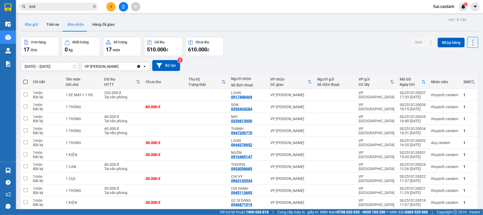
click at [31, 28] on button "Kho gửi" at bounding box center [31, 24] width 21 height 13
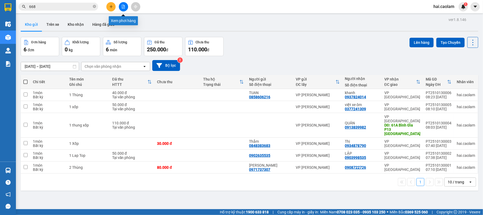
click at [112, 7] on icon "plus" at bounding box center [111, 7] width 4 height 4
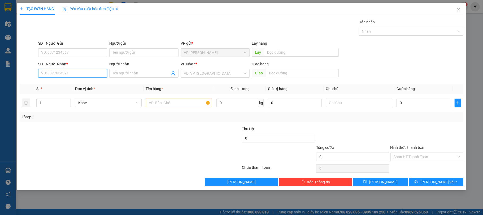
click at [85, 71] on input "SĐT Người Nhận *" at bounding box center [72, 73] width 69 height 8
type input "0901435826"
click at [68, 84] on div "0901435826 - Thông" at bounding box center [72, 84] width 63 height 6
type input "Thông"
type input "0901435826"
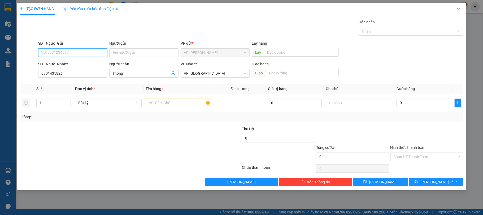
click at [63, 53] on input "SĐT Người Gửi" at bounding box center [72, 52] width 69 height 8
click at [60, 52] on input "SĐT Người Gửi" at bounding box center [72, 52] width 69 height 8
click at [73, 63] on div "0965328614" at bounding box center [72, 63] width 63 height 6
type input "0965328614"
click at [421, 108] on div "0" at bounding box center [424, 102] width 54 height 11
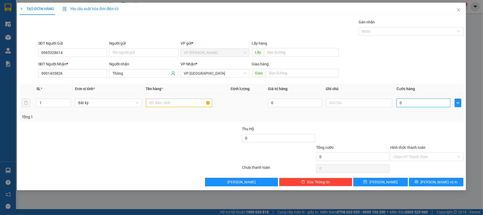
click at [420, 107] on input "0" at bounding box center [424, 102] width 54 height 8
type input "3"
type input "30"
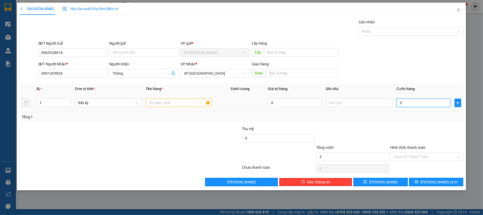
type input "30"
type input "30.000"
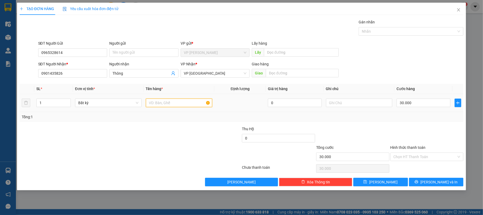
click at [185, 106] on input "text" at bounding box center [179, 102] width 67 height 8
type input "1 Cục"
click at [390, 124] on div "Transit Pickup Surcharge Ids Transit Deliver Surcharge Ids Transit Deliver Surc…" at bounding box center [242, 102] width 444 height 167
click at [411, 158] on input "Hình thức thanh toán" at bounding box center [425, 157] width 63 height 8
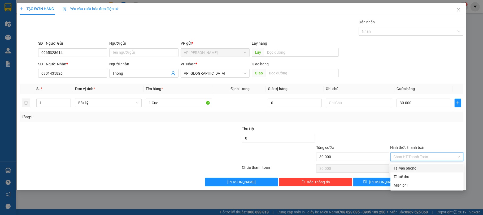
click at [415, 165] on div "Tại văn phòng" at bounding box center [427, 168] width 67 height 6
type input "0"
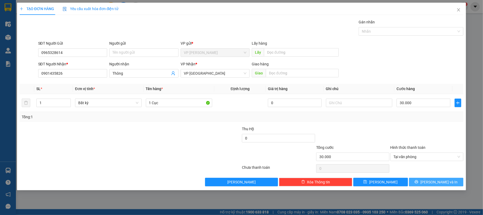
click at [434, 181] on span "[PERSON_NAME] và In" at bounding box center [438, 182] width 37 height 6
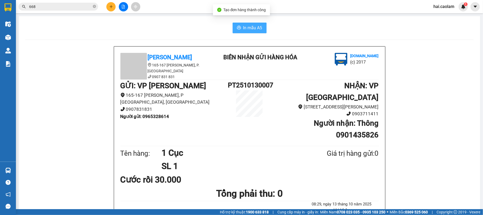
click at [239, 25] on button "In mẫu A5" at bounding box center [250, 28] width 34 height 11
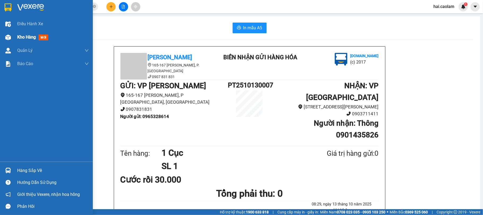
click at [18, 39] on span "Kho hàng" at bounding box center [26, 36] width 19 height 5
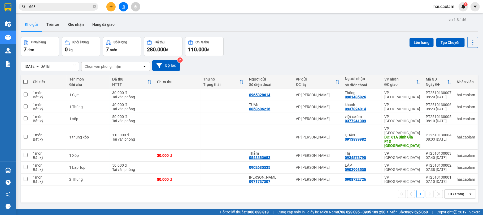
click at [27, 81] on span at bounding box center [25, 82] width 4 height 4
click at [25, 79] on input "checkbox" at bounding box center [25, 79] width 0 height 0
checkbox input "true"
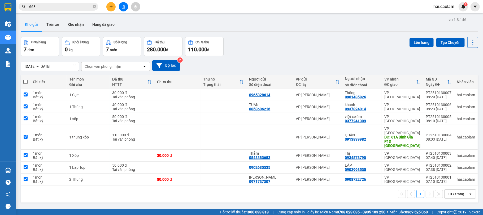
checkbox input "true"
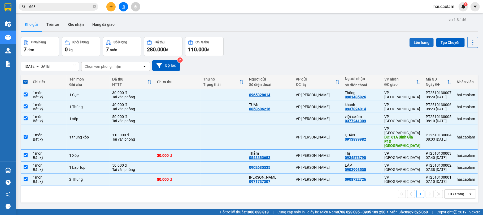
click at [414, 41] on button "Lên hàng" at bounding box center [422, 43] width 24 height 10
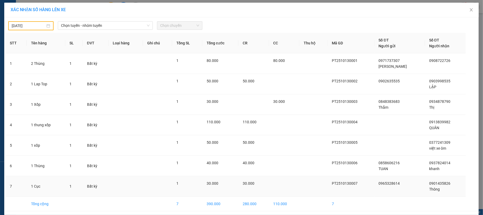
scroll to position [21, 0]
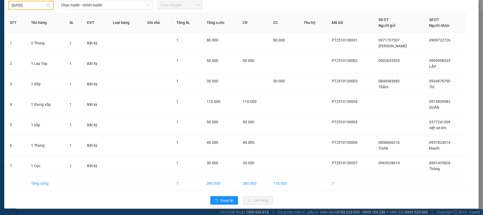
click at [33, 4] on input "[DATE]" at bounding box center [29, 5] width 34 height 6
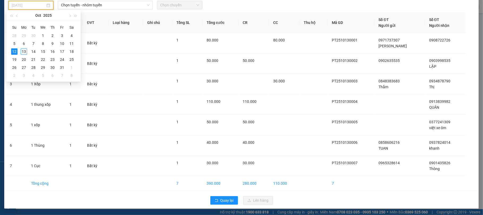
click at [23, 51] on div "13" at bounding box center [24, 51] width 6 height 6
type input "[DATE]"
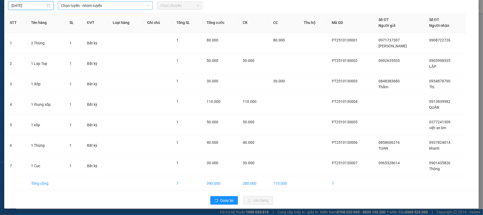
click at [92, 5] on span "Chọn tuyến - nhóm tuyến" at bounding box center [105, 6] width 89 height 8
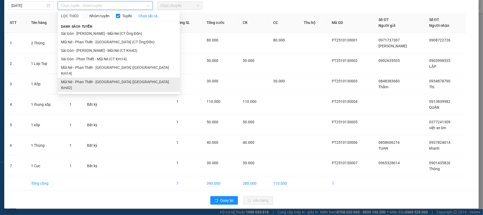
click at [85, 77] on li "Mũi Né - Phan Thiết - [GEOGRAPHIC_DATA] ([GEOGRAPHIC_DATA] Km42)" at bounding box center [119, 84] width 122 height 14
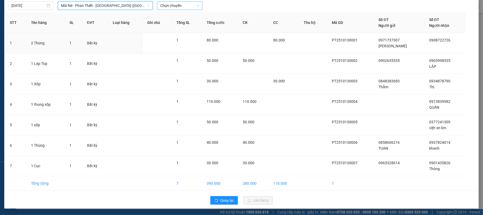
click at [178, 6] on span "Chọn chuyến" at bounding box center [179, 6] width 39 height 8
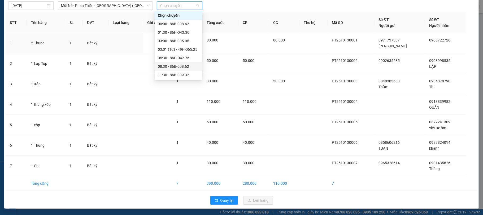
click at [168, 64] on div "08:30 - 86B-008.62" at bounding box center [178, 66] width 41 height 6
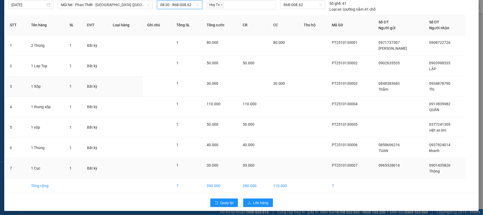
scroll to position [24, 0]
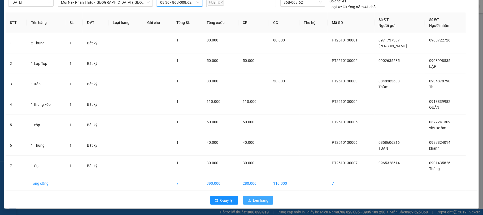
click at [255, 196] on button "Lên hàng" at bounding box center [258, 200] width 30 height 8
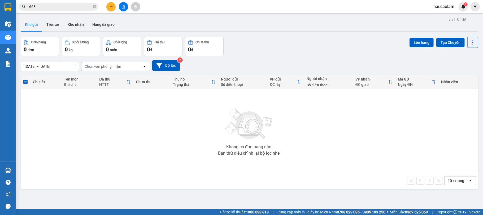
click at [107, 6] on button at bounding box center [110, 6] width 9 height 9
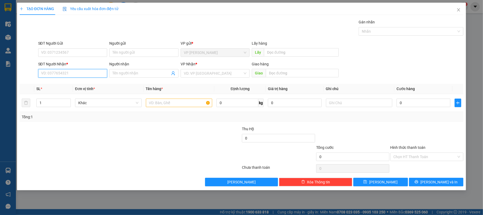
click at [63, 72] on input "SĐT Người Nhận *" at bounding box center [72, 73] width 69 height 8
type input "0919969712"
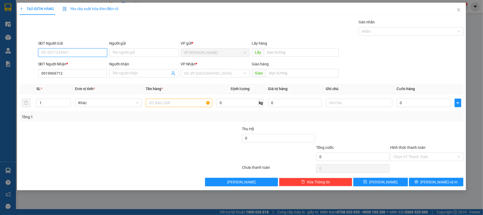
click at [79, 56] on input "SĐT Người Gửi" at bounding box center [72, 52] width 69 height 8
type input "0948087539"
click at [207, 76] on input "search" at bounding box center [213, 73] width 59 height 8
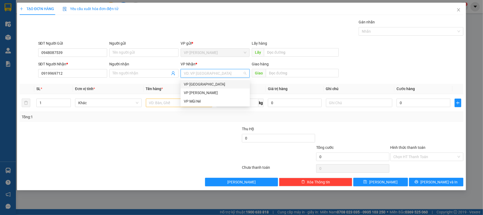
click at [197, 83] on div "VP [GEOGRAPHIC_DATA]" at bounding box center [215, 84] width 63 height 6
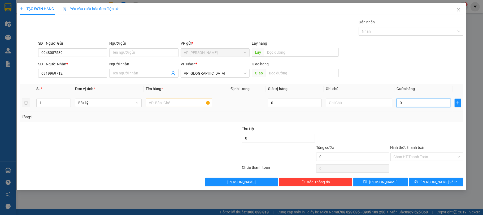
click at [408, 102] on input "0" at bounding box center [424, 102] width 54 height 8
type input "4"
type input "40"
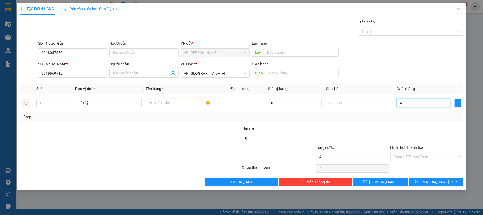
type input "40"
type input "40.000"
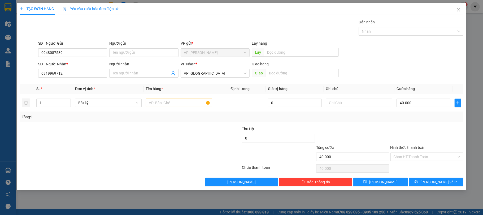
click at [175, 122] on div "Tổng: 1" at bounding box center [242, 117] width 444 height 10
click at [169, 106] on input "text" at bounding box center [179, 102] width 67 height 8
type input "1 xỐP"
click at [366, 128] on div at bounding box center [353, 135] width 74 height 19
click at [432, 158] on input "Hình thức thanh toán" at bounding box center [425, 157] width 63 height 8
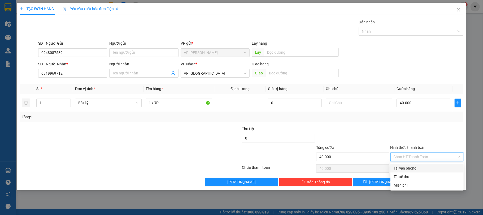
click at [416, 166] on div "Tại văn phòng" at bounding box center [427, 168] width 67 height 6
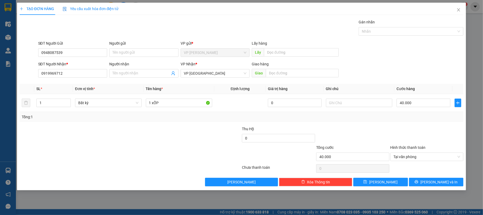
click at [396, 131] on div at bounding box center [427, 135] width 74 height 19
click at [403, 156] on span "Tại văn phòng" at bounding box center [427, 157] width 67 height 8
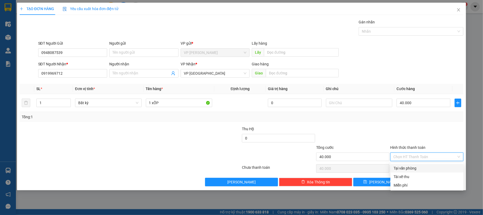
click at [433, 134] on div at bounding box center [427, 135] width 74 height 19
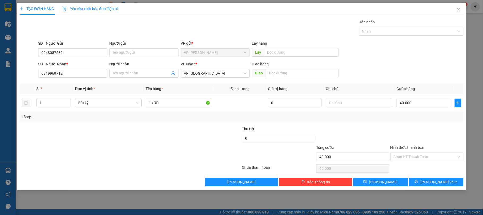
drag, startPoint x: 407, startPoint y: 130, endPoint x: 412, endPoint y: 140, distance: 10.9
click at [407, 133] on div at bounding box center [427, 135] width 74 height 19
click at [420, 157] on input "Hình thức thanh toán" at bounding box center [425, 157] width 63 height 8
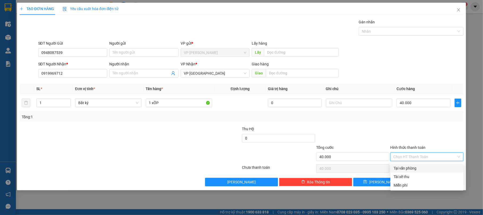
click at [419, 169] on div "Tại văn phòng" at bounding box center [427, 168] width 67 height 6
type input "0"
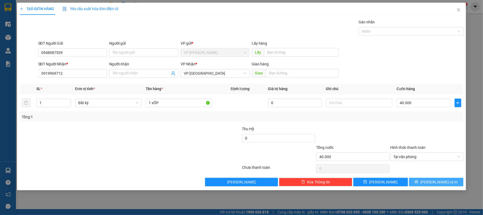
click at [447, 184] on button "[PERSON_NAME] và In" at bounding box center [436, 181] width 55 height 8
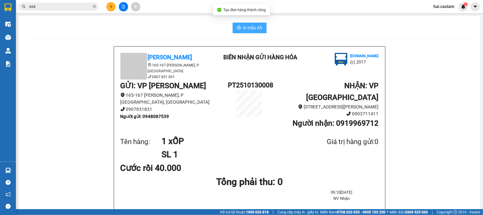
click at [250, 29] on span "In mẫu A5" at bounding box center [252, 27] width 19 height 7
click at [66, 2] on div "Kết quả tìm kiếm ( 707 ) Bộ lọc Mã ĐH Trạng thái Món hàng Thu hộ Tổng cước Chưa…" at bounding box center [51, 6] width 103 height 9
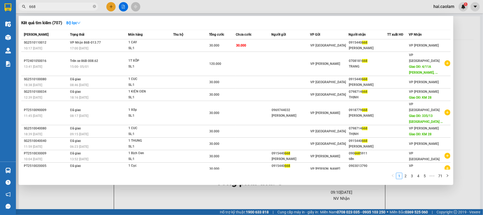
click at [67, 4] on input "668" at bounding box center [60, 7] width 63 height 6
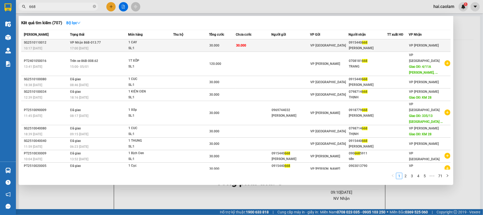
click at [261, 47] on td "30.000" at bounding box center [254, 45] width 36 height 12
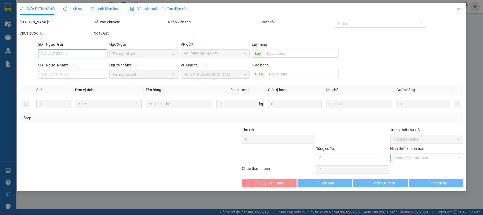
type input "0915440668"
type input "[PERSON_NAME]"
type input "30.000"
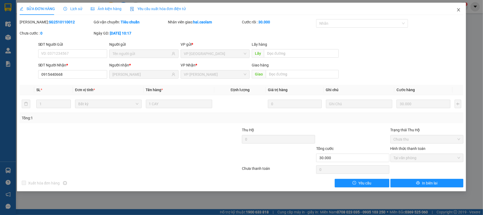
click at [461, 11] on span "Close" at bounding box center [458, 10] width 15 height 15
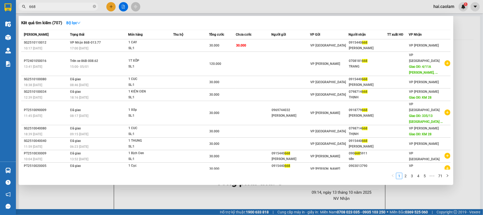
click at [71, 7] on input "668" at bounding box center [60, 7] width 63 height 6
type input "1111"
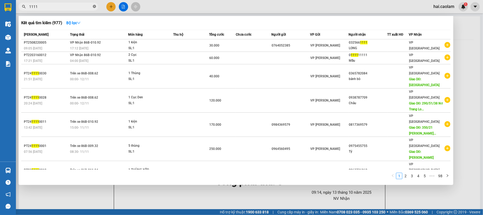
click at [93, 6] on icon "close-circle" at bounding box center [94, 6] width 3 height 3
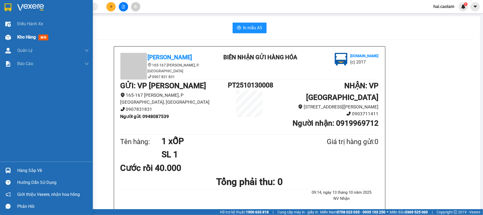
click at [13, 39] on div "Kho hàng mới" at bounding box center [46, 37] width 93 height 13
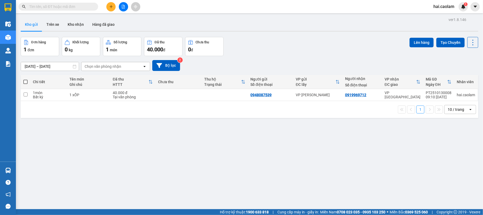
click at [260, 51] on div "Đơn hàng 1 đơn Khối lượng 0 kg Số lượng 1 món Đã thu 40.000 đ Chưa thu 0 đ Lên …" at bounding box center [250, 46] width 458 height 19
drag, startPoint x: 68, startPoint y: 26, endPoint x: 134, endPoint y: 28, distance: 65.8
click at [68, 26] on button "Kho nhận" at bounding box center [75, 24] width 25 height 13
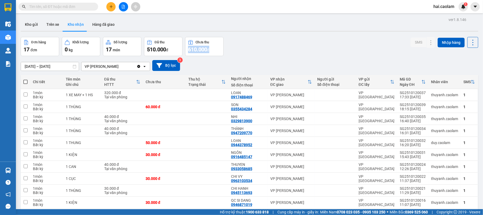
click at [292, 53] on div "Đơn hàng 17 đơn Khối lượng 0 kg Số lượng 17 món Đã thu 510.000 đ Chưa thu 610.0…" at bounding box center [250, 46] width 458 height 19
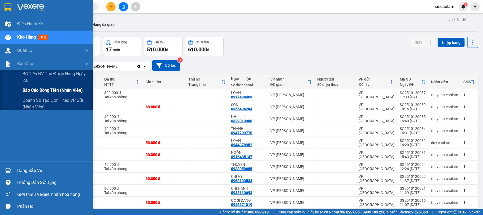
click at [35, 92] on span "Báo cáo dòng tiền (nhân viên)" at bounding box center [53, 90] width 60 height 7
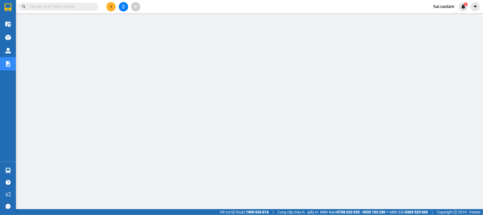
click at [69, 5] on input "text" at bounding box center [60, 7] width 63 height 6
click at [15, 37] on div "Kho hàng mới" at bounding box center [8, 37] width 16 height 13
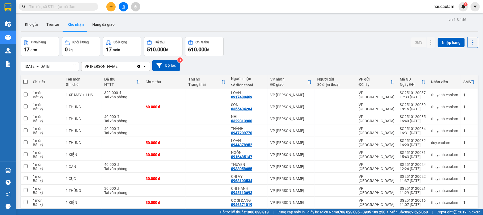
click at [276, 51] on div "Đơn hàng 17 đơn Khối lượng 0 kg Số lượng 17 món Đã thu 510.000 đ Chưa thu 610.0…" at bounding box center [250, 46] width 458 height 19
drag, startPoint x: 222, startPoint y: 68, endPoint x: 224, endPoint y: 68, distance: 2.7
click at [222, 68] on div "[DATE] – [DATE] Press the down arrow key to interact with the calendar and sele…" at bounding box center [250, 65] width 458 height 11
click at [301, 57] on div "[DATE] – [DATE] Press the down arrow key to interact with the calendar and sele…" at bounding box center [250, 65] width 458 height 19
click at [319, 56] on div "[DATE] – [DATE] Press the down arrow key to interact with the calendar and sele…" at bounding box center [250, 65] width 458 height 19
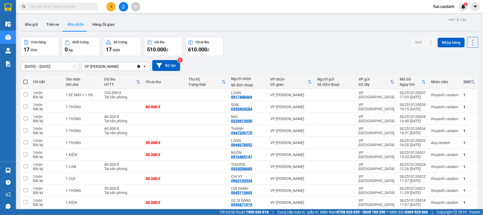
click at [318, 66] on div "[DATE] – [DATE] Press the down arrow key to interact with the calendar and sele…" at bounding box center [250, 65] width 458 height 11
click at [315, 61] on div "[DATE] – [DATE] Press the down arrow key to interact with the calendar and sele…" at bounding box center [250, 65] width 458 height 11
click at [301, 52] on div "Đơn hàng 17 đơn Khối lượng 0 kg Số lượng 17 món Đã thu 510.000 đ Chưa thu 610.0…" at bounding box center [250, 46] width 458 height 19
click at [287, 58] on div "[DATE] – [DATE] Press the down arrow key to interact with the calendar and sele…" at bounding box center [250, 65] width 458 height 19
click at [66, 9] on input "text" at bounding box center [60, 7] width 63 height 6
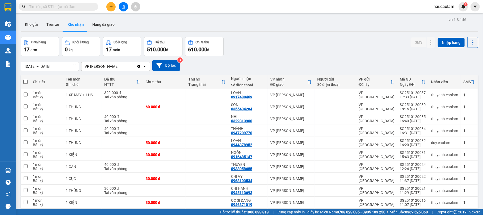
click at [327, 50] on div "Đơn hàng 17 đơn Khối lượng 0 kg Số lượng 17 món Đã thu 510.000 đ Chưa thu 610.0…" at bounding box center [250, 46] width 458 height 19
click at [61, 6] on input "text" at bounding box center [60, 7] width 63 height 6
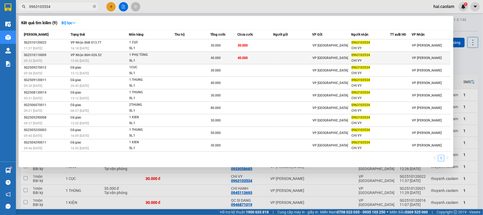
type input "0963103534"
click at [378, 57] on div "0963103534" at bounding box center [370, 55] width 38 height 6
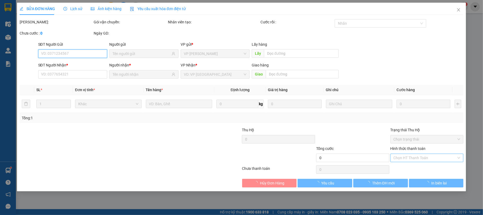
type input "0963103534"
type input "CHI VY"
type input "40.000"
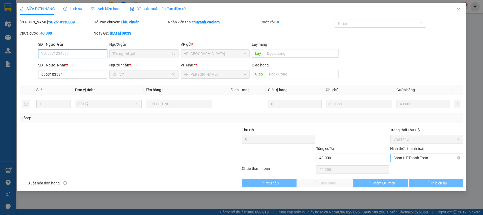
click at [424, 154] on span "Chọn HT Thanh Toán" at bounding box center [427, 158] width 67 height 8
click at [412, 167] on div "Tại văn phòng" at bounding box center [427, 169] width 67 height 6
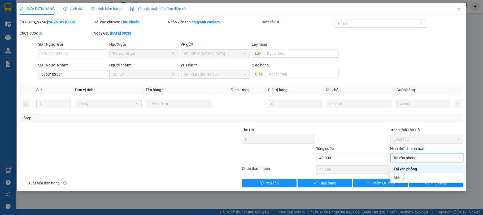
type input "0"
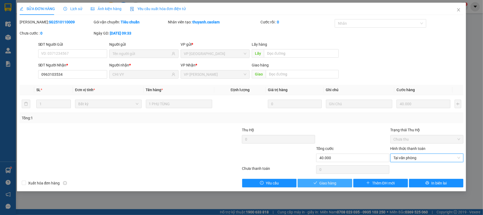
click at [341, 182] on button "Giao hàng" at bounding box center [325, 183] width 55 height 8
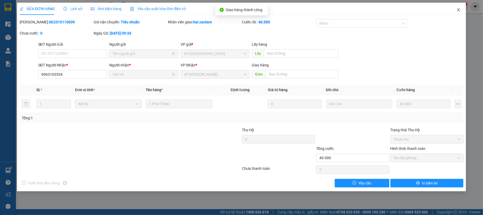
click at [459, 10] on icon "close" at bounding box center [459, 10] width 4 height 4
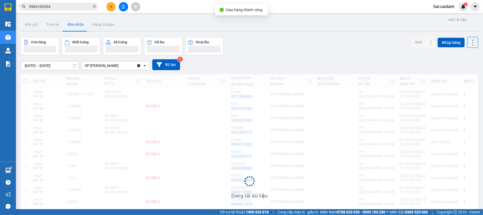
click at [48, 7] on input "0963103534" at bounding box center [60, 7] width 63 height 6
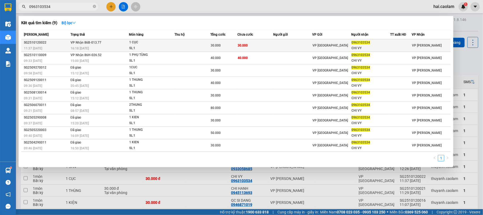
click at [272, 44] on td "30.000" at bounding box center [255, 45] width 36 height 12
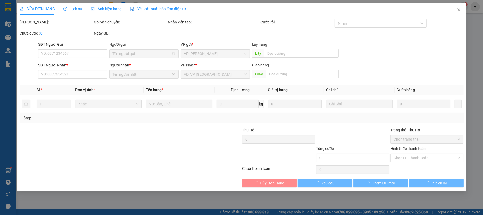
type input "0963103534"
type input "CHI VY"
type input "30.000"
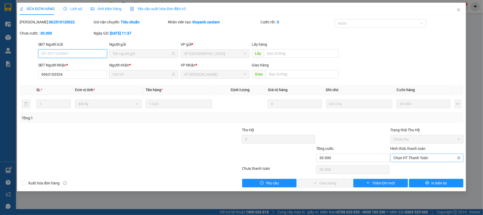
click at [417, 158] on span "Chọn HT Thanh Toán" at bounding box center [427, 158] width 67 height 8
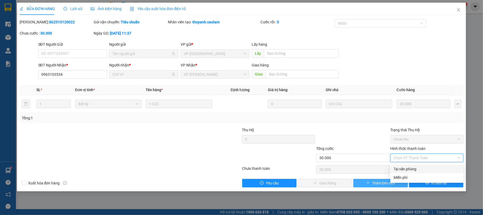
drag, startPoint x: 412, startPoint y: 166, endPoint x: 355, endPoint y: 180, distance: 59.1
click at [412, 167] on div "Tại văn phòng" at bounding box center [427, 169] width 67 height 6
type input "0"
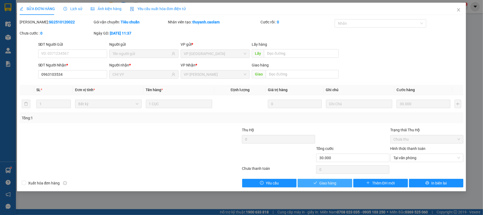
drag, startPoint x: 333, startPoint y: 185, endPoint x: 344, endPoint y: 173, distance: 16.3
click at [333, 186] on span "Giao hàng" at bounding box center [327, 183] width 17 height 6
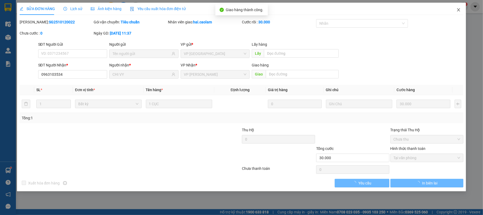
click at [461, 10] on span "Close" at bounding box center [458, 10] width 15 height 15
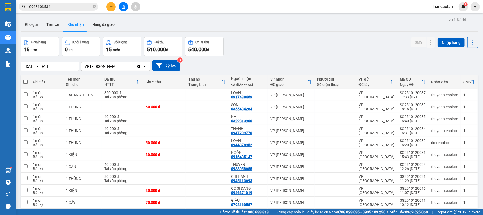
click at [289, 48] on div "Đơn hàng 15 đơn Khối lượng 0 kg Số lượng 15 món Đã thu 510.000 đ Chưa thu 540.0…" at bounding box center [250, 46] width 458 height 19
click at [112, 5] on icon "plus" at bounding box center [111, 7] width 4 height 4
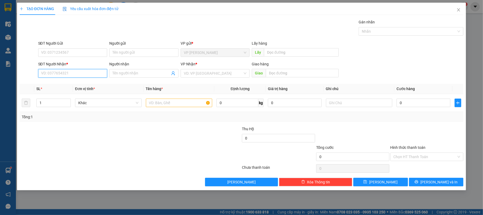
click at [83, 71] on input "SĐT Người Nhận *" at bounding box center [72, 73] width 69 height 8
type input "0772053354"
click at [69, 86] on div "0772053354 - Lộc" at bounding box center [72, 84] width 63 height 6
type input "Lộc"
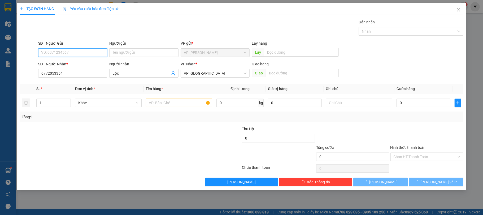
click at [74, 52] on input "SĐT Người Gửi" at bounding box center [72, 52] width 69 height 8
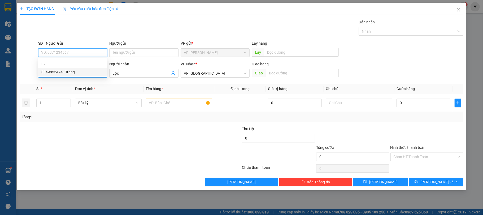
click at [65, 73] on div "0349855474 - Trang" at bounding box center [72, 72] width 63 height 6
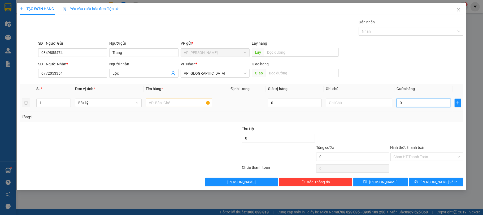
click at [410, 102] on input "0" at bounding box center [424, 102] width 54 height 8
click at [392, 125] on div "Transit Pickup Surcharge Ids Transit Deliver Surcharge Ids Transit Deliver Surc…" at bounding box center [242, 102] width 444 height 167
click at [179, 103] on input "text" at bounding box center [179, 102] width 67 height 8
click at [427, 158] on input "Hình thức thanh toán" at bounding box center [425, 157] width 63 height 8
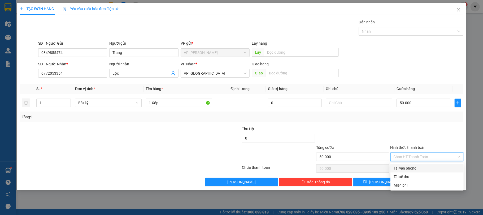
click at [414, 166] on div "Tại văn phòng" at bounding box center [427, 168] width 67 height 6
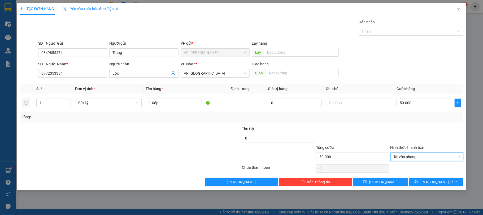
click at [379, 129] on div at bounding box center [353, 135] width 74 height 19
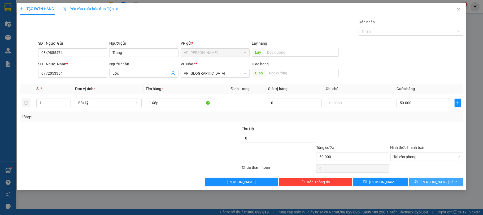
drag, startPoint x: 444, startPoint y: 181, endPoint x: 441, endPoint y: 181, distance: 3.2
click at [444, 181] on span "[PERSON_NAME] và In" at bounding box center [438, 182] width 37 height 6
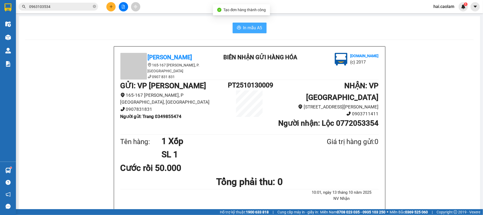
drag, startPoint x: 240, startPoint y: 24, endPoint x: 315, endPoint y: 41, distance: 77.1
click at [240, 25] on button "In mẫu A5" at bounding box center [250, 28] width 34 height 11
click at [84, 7] on input "0963103534" at bounding box center [60, 7] width 63 height 6
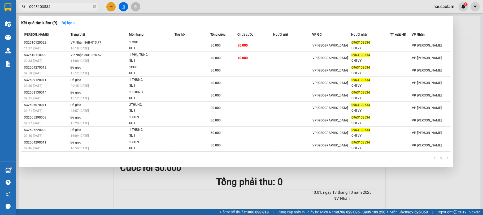
click at [84, 7] on input "0963103534" at bounding box center [60, 7] width 63 height 6
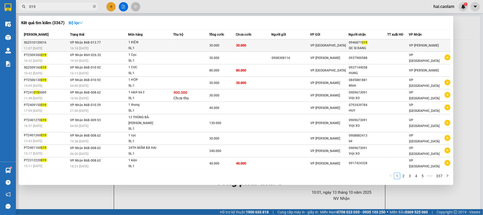
click at [292, 41] on td at bounding box center [290, 45] width 39 height 12
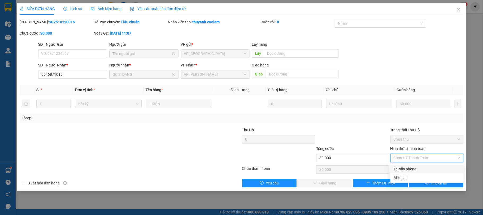
click at [411, 168] on div "Tại văn phòng" at bounding box center [427, 169] width 67 height 6
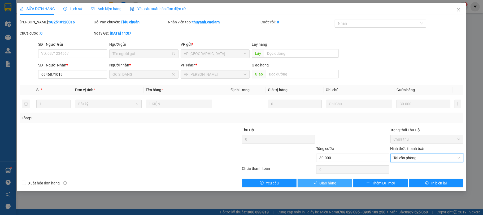
click at [333, 180] on button "Giao hàng" at bounding box center [325, 183] width 55 height 8
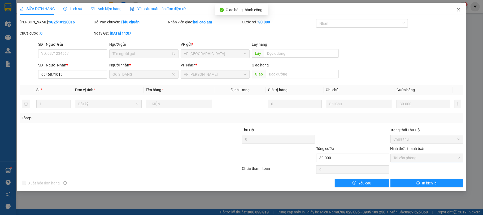
click at [456, 9] on span "Close" at bounding box center [458, 10] width 15 height 15
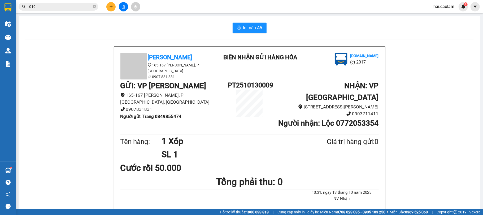
click at [61, 8] on input "019" at bounding box center [60, 7] width 63 height 6
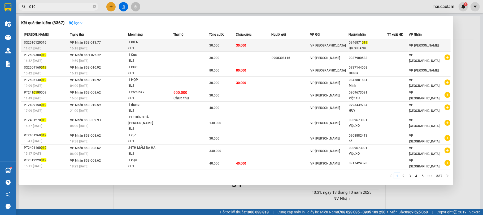
click at [308, 45] on td at bounding box center [290, 45] width 39 height 12
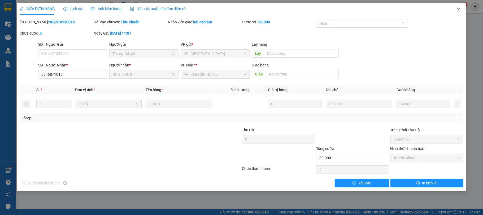
click at [454, 10] on span "Close" at bounding box center [458, 10] width 15 height 15
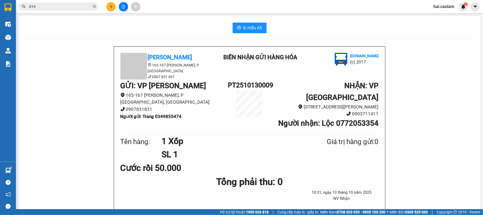
click at [261, 147] on h1 "SL 1" at bounding box center [232, 153] width 140 height 13
click at [263, 161] on div "Cước rồi 50.000" at bounding box center [249, 167] width 258 height 13
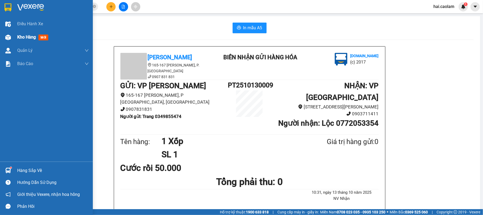
click at [13, 42] on div "Kho hàng mới" at bounding box center [46, 37] width 93 height 13
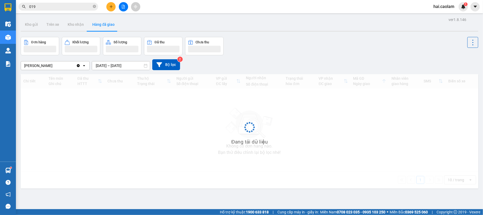
click at [258, 40] on div "Đơn hàng Khối lượng Số lượng Đã thu Chưa thu" at bounding box center [250, 46] width 458 height 18
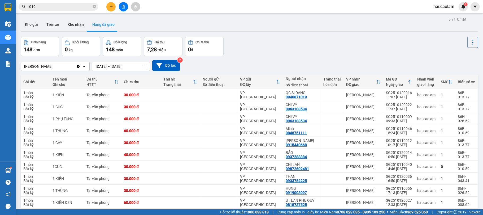
drag, startPoint x: 310, startPoint y: 62, endPoint x: 307, endPoint y: 58, distance: 4.8
click at [309, 61] on div "[PERSON_NAME] Clear value open [DATE] – [DATE] Press the down arrow key to inte…" at bounding box center [250, 65] width 458 height 11
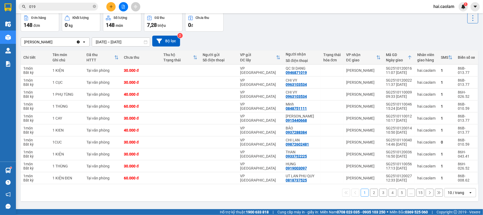
click at [276, 23] on div "Đơn hàng 148 đơn [PERSON_NAME] 0 kg Số [PERSON_NAME] 148 món Đã thu 7,28 [PERSO…" at bounding box center [250, 21] width 458 height 19
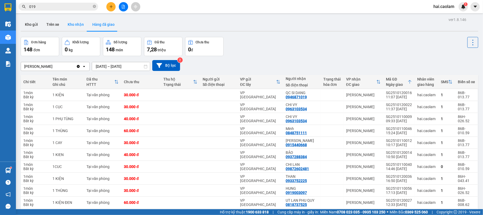
click at [66, 28] on button "Kho nhận" at bounding box center [75, 24] width 25 height 13
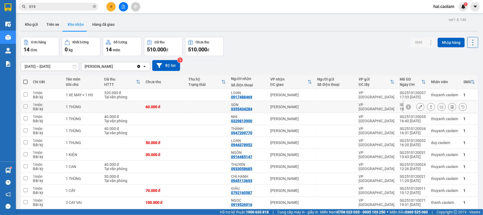
scroll to position [47, 0]
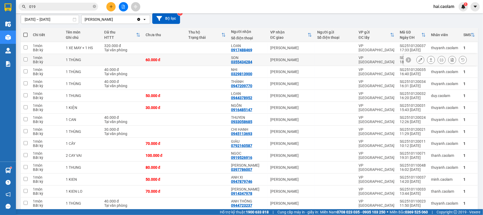
click at [268, 60] on td "VP [PERSON_NAME]" at bounding box center [291, 60] width 47 height 12
checkbox input "true"
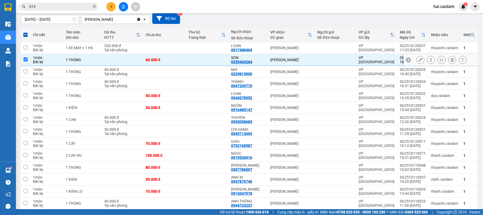
drag, startPoint x: 415, startPoint y: 60, endPoint x: 415, endPoint y: 63, distance: 3.2
click at [417, 63] on button at bounding box center [420, 59] width 7 height 9
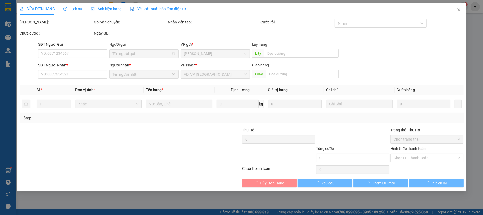
type input "0355434284"
type input "SON"
type input "60.000"
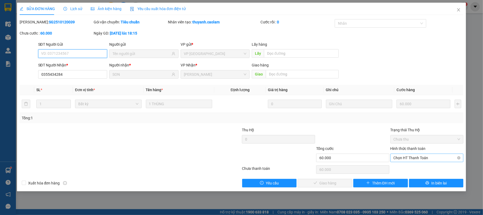
drag, startPoint x: 430, startPoint y: 155, endPoint x: 427, endPoint y: 162, distance: 6.7
click at [430, 156] on span "Chọn HT Thanh Toán" at bounding box center [427, 158] width 67 height 8
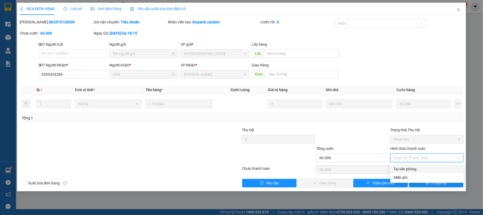
drag, startPoint x: 421, startPoint y: 168, endPoint x: 369, endPoint y: 177, distance: 52.2
click at [418, 169] on div "Tại văn phòng" at bounding box center [427, 169] width 67 height 6
type input "0"
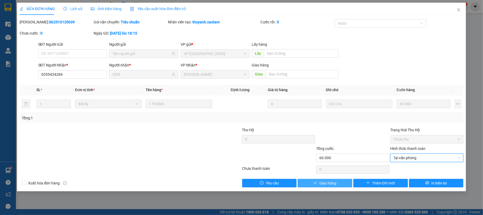
drag, startPoint x: 323, startPoint y: 182, endPoint x: 352, endPoint y: 173, distance: 30.2
click at [324, 182] on span "Giao hàng" at bounding box center [327, 183] width 17 height 6
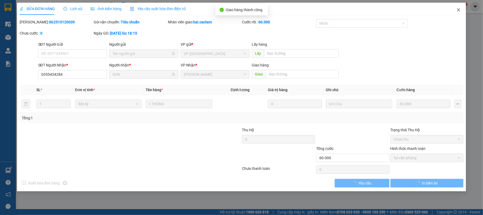
click at [461, 10] on icon "close" at bounding box center [459, 10] width 4 height 4
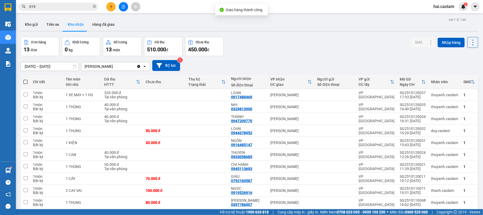
click at [310, 52] on div "Đơn hàng 13 đơn Khối lượng 0 kg Số lượng 13 món Đã thu 510.000 đ Chưa thu 450.0…" at bounding box center [250, 46] width 458 height 19
click at [56, 64] on input "[DATE] – [DATE]" at bounding box center [50, 66] width 58 height 8
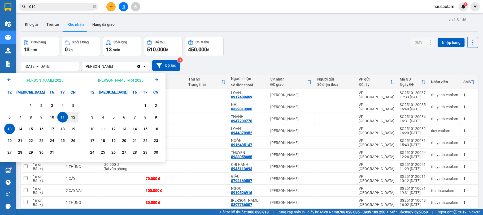
click at [9, 81] on icon "Arrow Left" at bounding box center [9, 79] width 6 height 6
click at [6, 80] on icon "Arrow Left" at bounding box center [9, 79] width 6 height 6
click at [50, 107] on div "1" at bounding box center [51, 105] width 7 height 6
click at [158, 81] on icon "Arrow Right" at bounding box center [156, 79] width 6 height 6
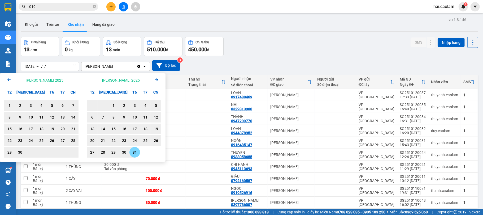
click at [137, 153] on div "31" at bounding box center [134, 152] width 7 height 6
type input "01/08/2025 – 31/10/2025"
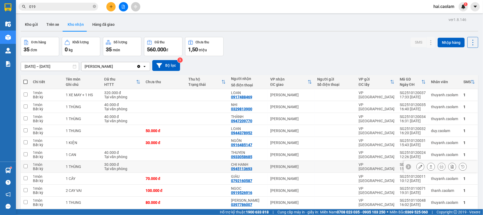
scroll to position [94, 0]
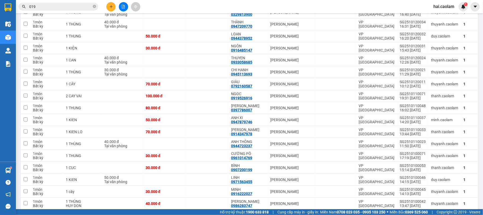
click at [81, 6] on input "019" at bounding box center [60, 7] width 63 height 6
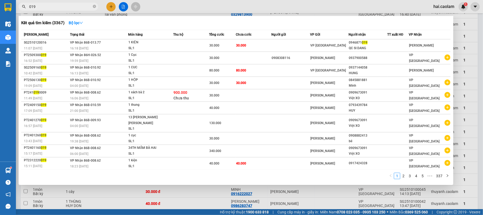
click at [81, 6] on input "019" at bounding box center [60, 7] width 63 height 6
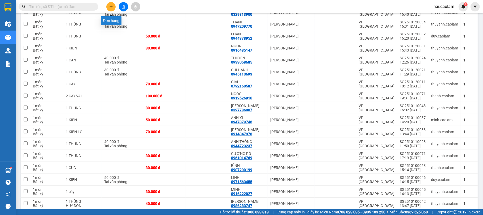
click at [112, 6] on icon "plus" at bounding box center [111, 7] width 4 height 4
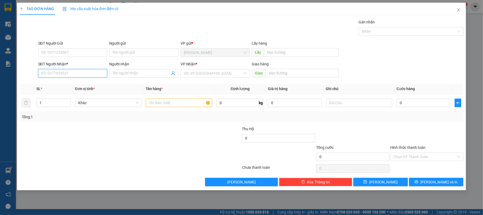
click at [78, 76] on input "SĐT Người Nhận *" at bounding box center [72, 73] width 69 height 8
click at [75, 73] on input "SĐT Người Nhận *" at bounding box center [72, 73] width 69 height 8
click at [83, 75] on input "SĐT Người Nhận *" at bounding box center [72, 73] width 69 height 8
type input "0949736735"
click at [88, 82] on div "0949736735 - Huyền Trân" at bounding box center [72, 84] width 63 height 6
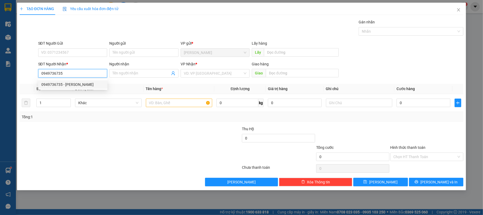
type input "Huyền Trân"
type input "0949736735"
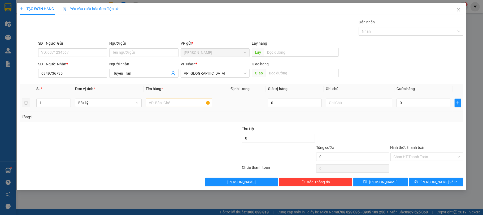
click at [186, 109] on td at bounding box center [179, 103] width 71 height 18
click at [186, 105] on input "text" at bounding box center [179, 102] width 67 height 8
type input "1 thùng xốp"
click at [411, 102] on input "0" at bounding box center [424, 102] width 54 height 8
type input "4"
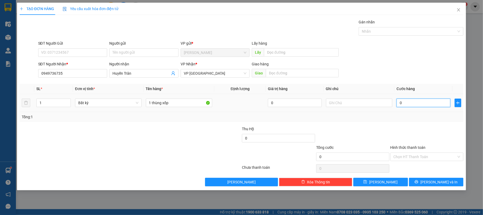
type input "4"
type input "40"
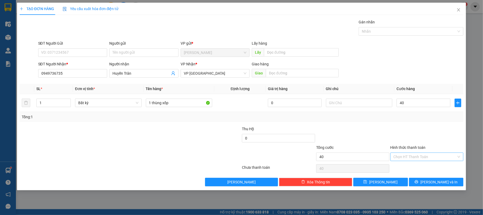
type input "40.000"
click at [420, 155] on input "Hình thức thanh toán" at bounding box center [425, 157] width 63 height 8
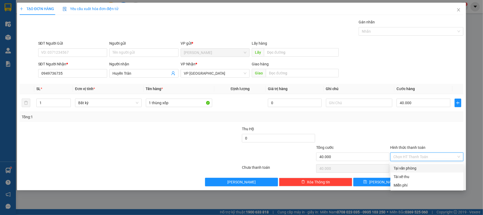
click at [417, 167] on div "Tại văn phòng" at bounding box center [427, 168] width 67 height 6
type input "0"
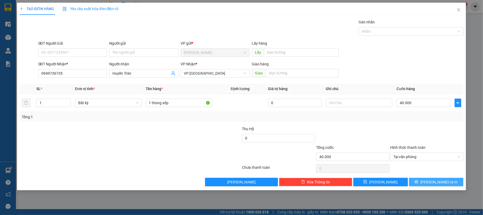
click at [441, 182] on span "[PERSON_NAME] và In" at bounding box center [438, 182] width 37 height 6
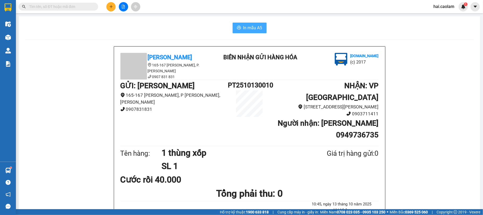
click at [257, 31] on span "In mẫu A5" at bounding box center [252, 27] width 19 height 7
click at [107, 3] on div at bounding box center [123, 6] width 40 height 9
click at [110, 7] on icon "plus" at bounding box center [111, 6] width 3 height 0
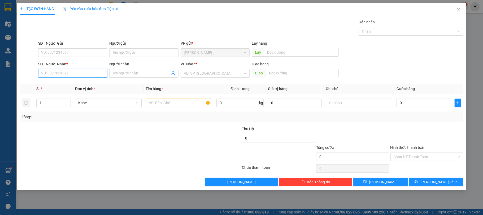
click at [77, 75] on input "SĐT Người Nhận *" at bounding box center [72, 73] width 69 height 8
type input "0937699244"
click at [80, 83] on div "0937699244 - Kỳ" at bounding box center [72, 84] width 63 height 6
type input "Kỳ"
type input "0937699244"
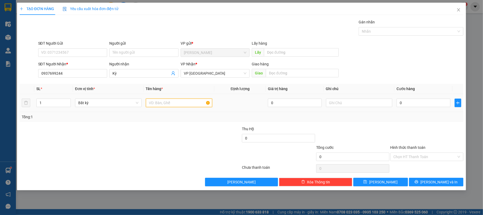
click at [169, 104] on input "text" at bounding box center [179, 102] width 67 height 8
type input "1 giỏ"
click at [415, 102] on input "0" at bounding box center [424, 102] width 54 height 8
type input "3"
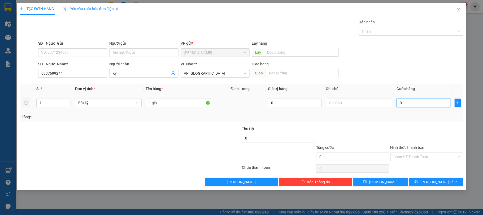
type input "3"
type input "30"
type input "30.000"
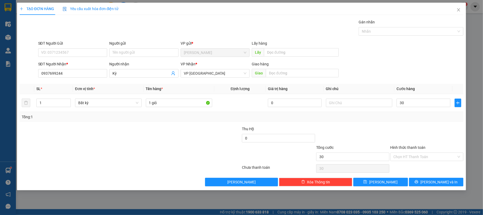
type input "30.000"
click at [419, 136] on div at bounding box center [427, 135] width 74 height 19
click at [434, 179] on button "[PERSON_NAME] và In" at bounding box center [436, 181] width 55 height 8
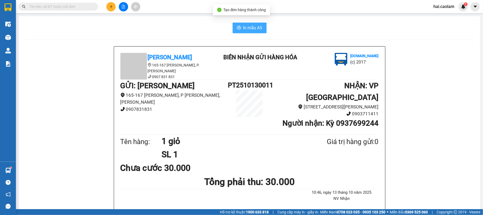
click at [253, 28] on span "In mẫu A5" at bounding box center [252, 27] width 19 height 7
